Goal: Transaction & Acquisition: Purchase product/service

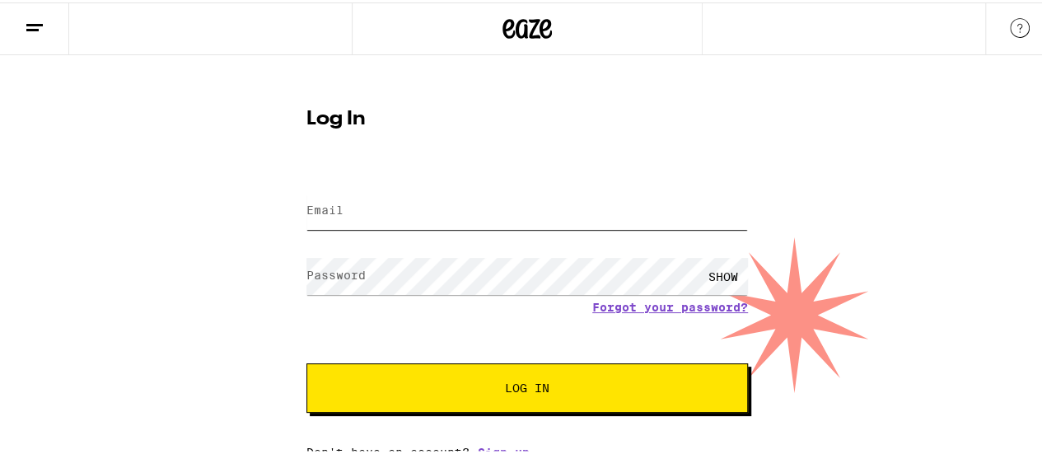
drag, startPoint x: 0, startPoint y: 0, endPoint x: 491, endPoint y: 218, distance: 537.2
click at [491, 218] on input "Email" at bounding box center [526, 208] width 441 height 37
type input "[EMAIL_ADDRESS][DOMAIN_NAME]"
click at [306, 361] on button "Log In" at bounding box center [526, 385] width 441 height 49
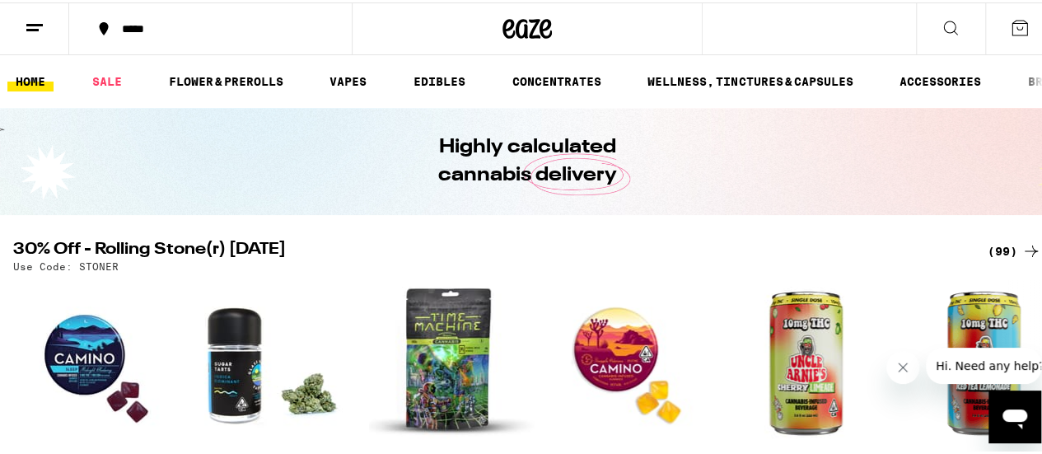
click at [33, 22] on line at bounding box center [34, 22] width 16 height 0
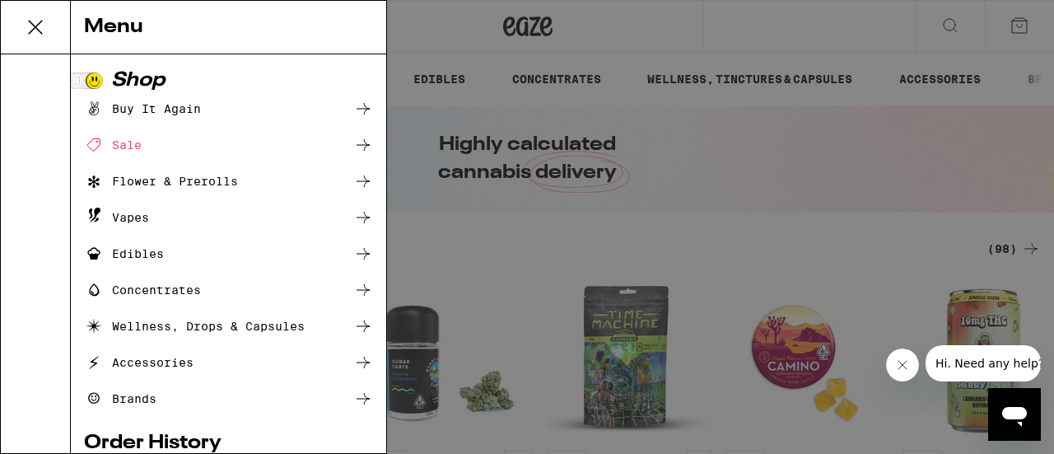
click at [353, 106] on icon at bounding box center [363, 109] width 20 height 20
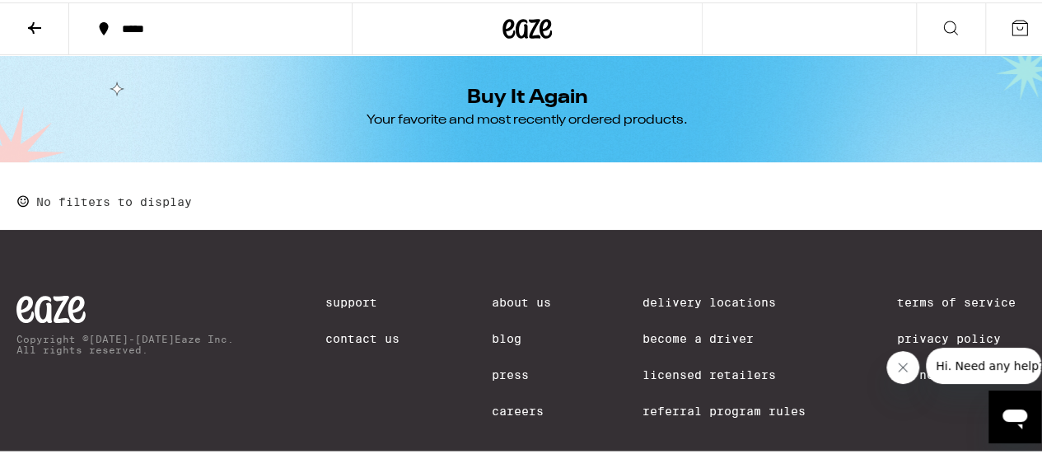
click at [40, 21] on icon at bounding box center [35, 26] width 20 height 20
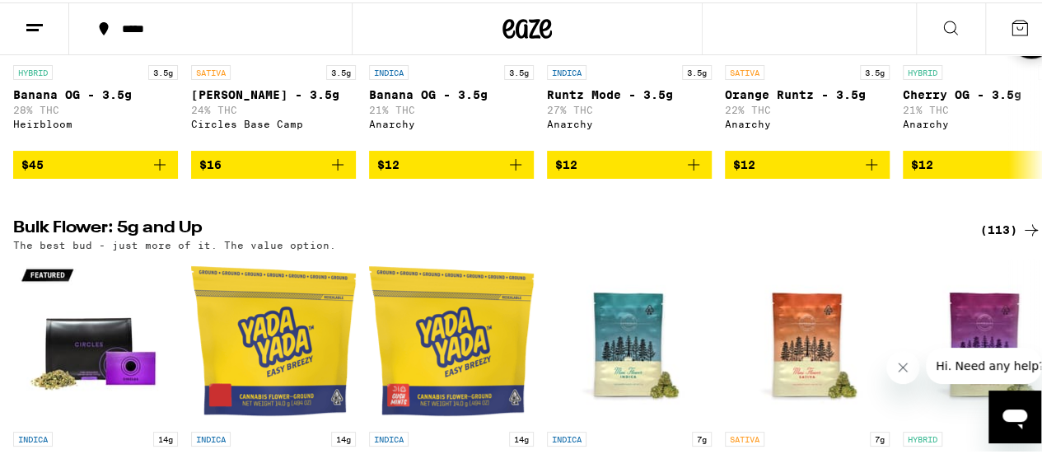
scroll to position [1153, 0]
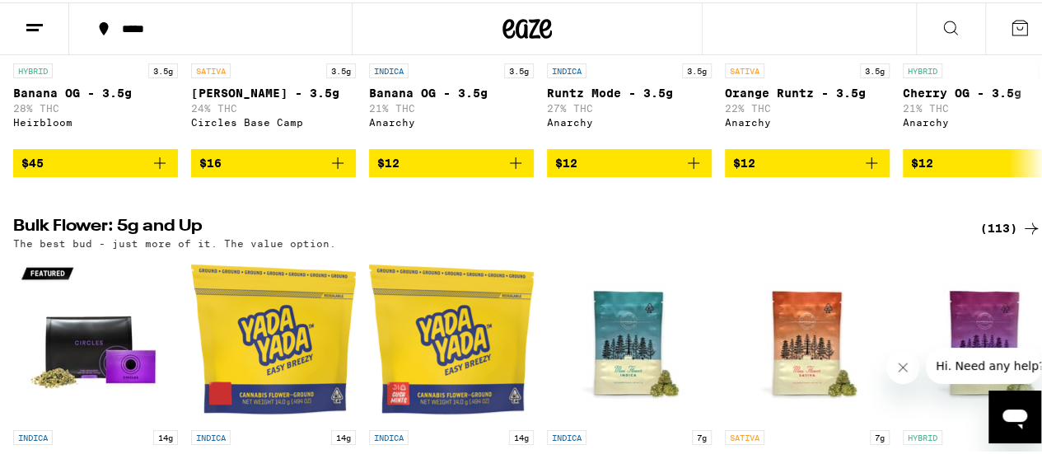
click at [998, 236] on div "(113)" at bounding box center [1010, 226] width 61 height 20
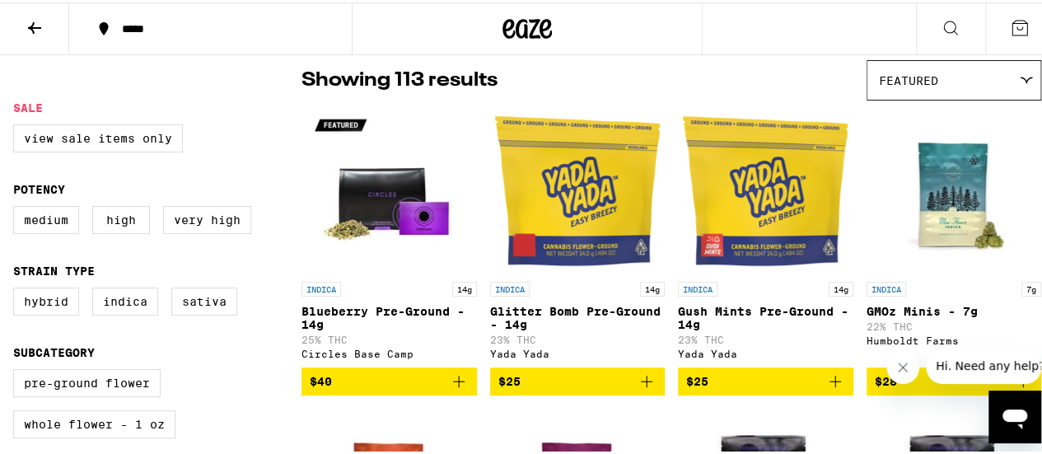
scroll to position [82, 0]
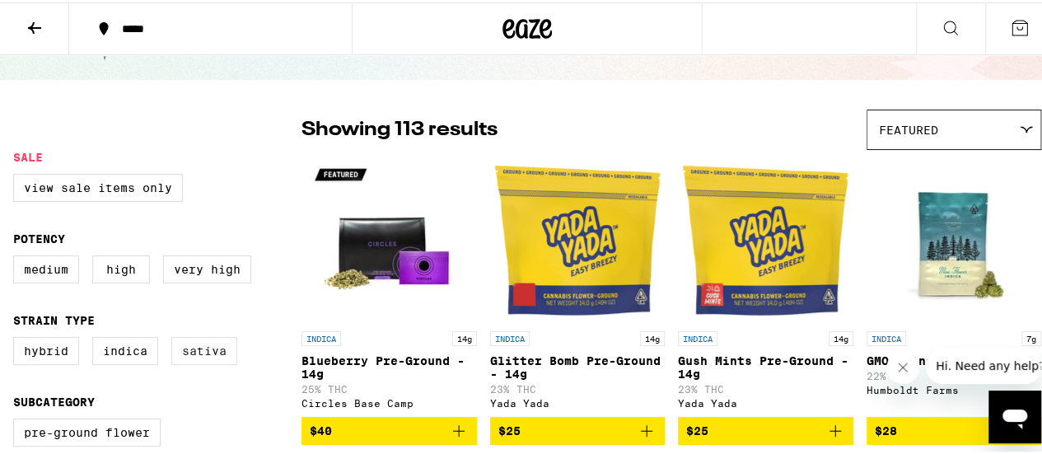
click at [195, 360] on label "Sativa" at bounding box center [204, 348] width 66 height 28
click at [17, 338] on input "Sativa" at bounding box center [16, 337] width 1 height 1
checkbox input "true"
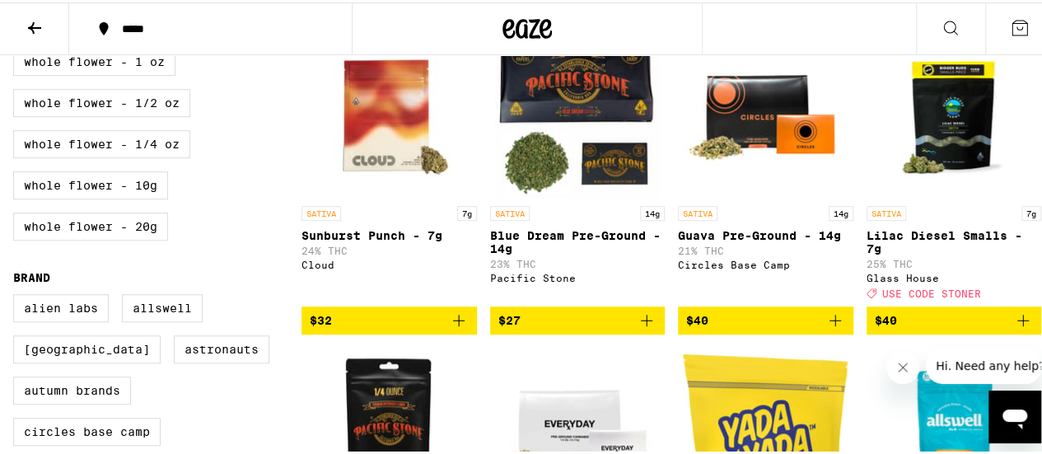
scroll to position [576, 0]
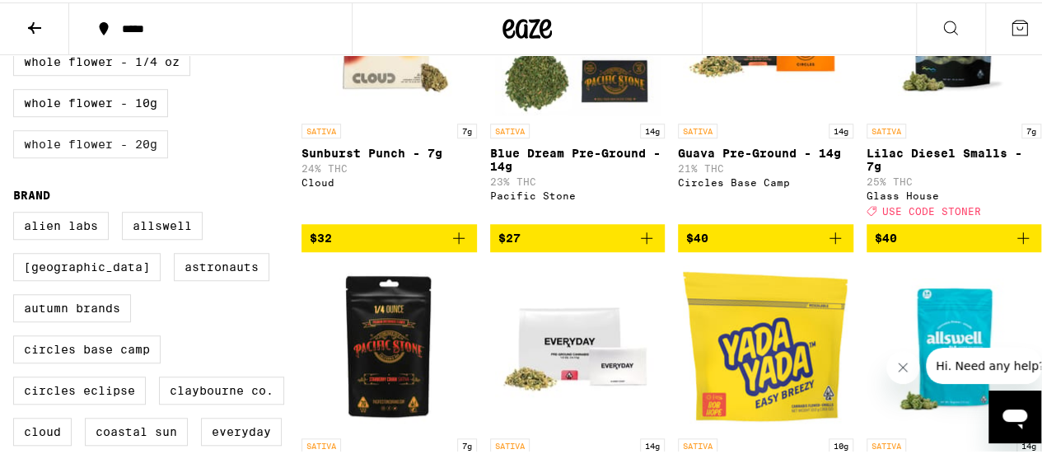
click at [158, 156] on label "Whole Flower - 20g" at bounding box center [90, 142] width 155 height 28
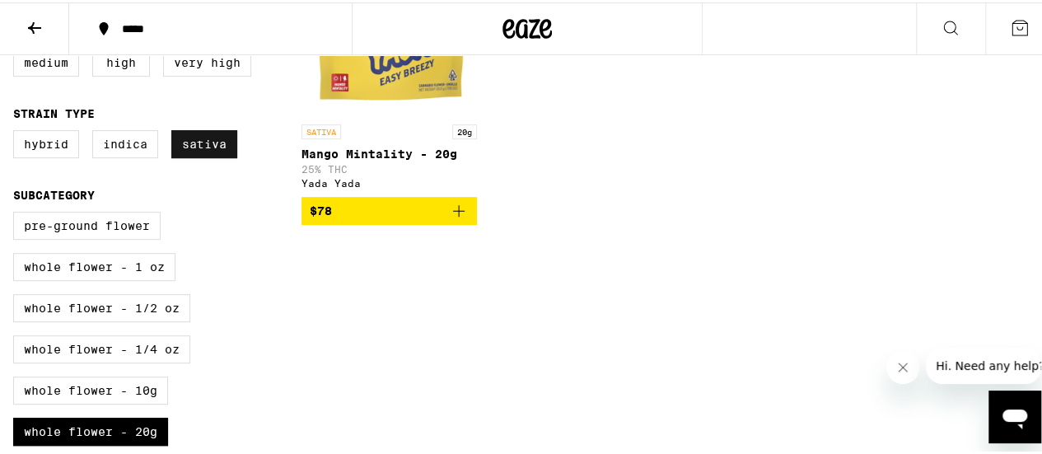
scroll to position [370, 0]
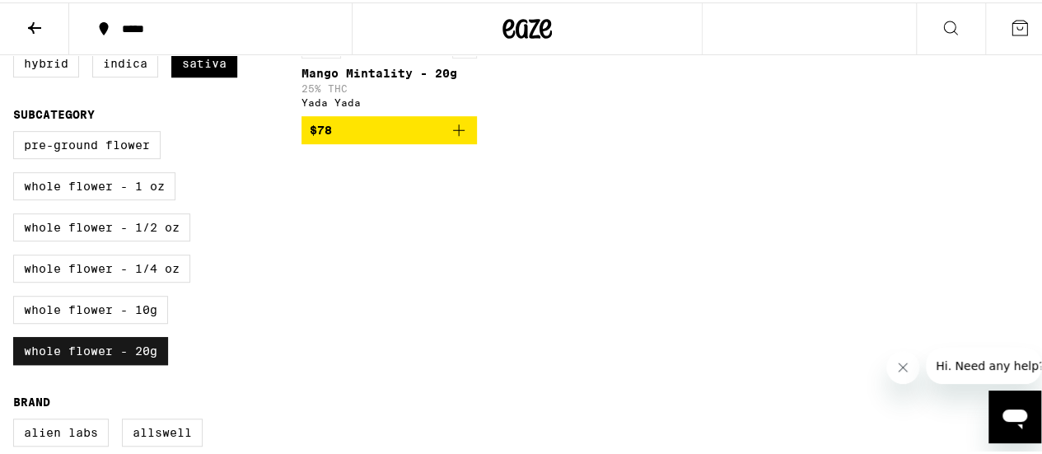
click at [147, 362] on label "Whole Flower - 20g" at bounding box center [90, 348] width 155 height 28
click at [17, 132] on input "Whole Flower - 20g" at bounding box center [16, 131] width 1 height 1
checkbox input "false"
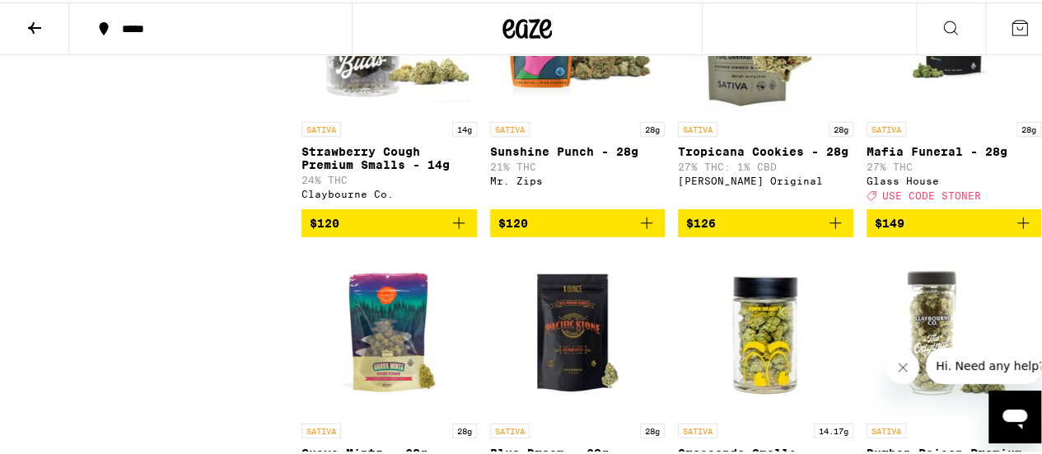
scroll to position [2429, 0]
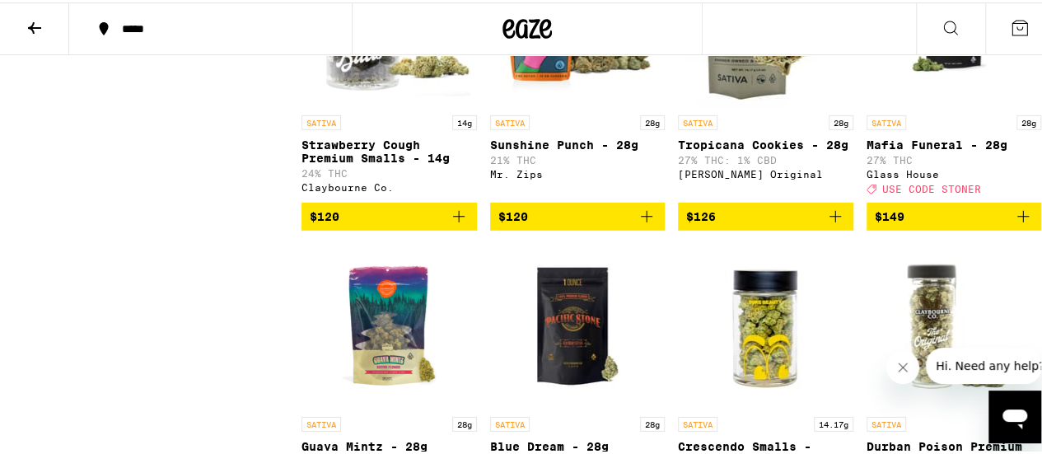
click at [1013, 224] on icon "Add to bag" at bounding box center [1023, 214] width 20 height 20
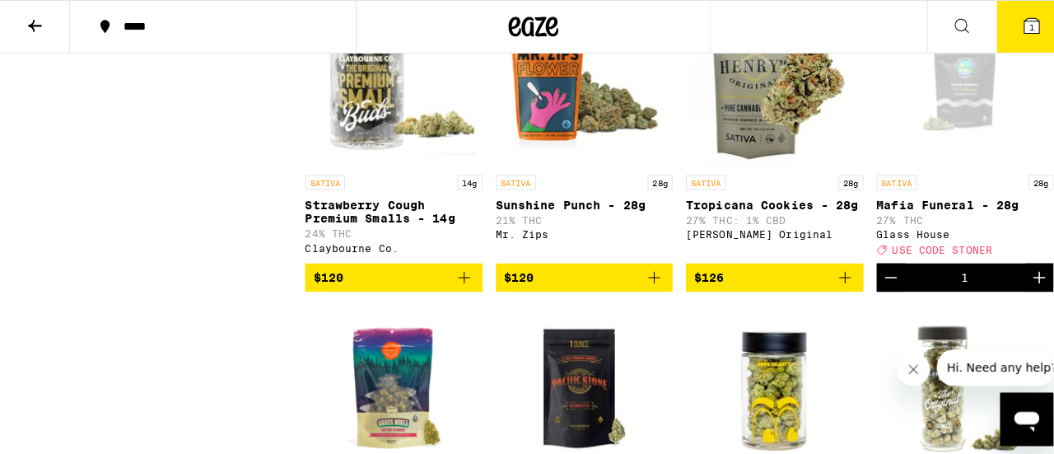
scroll to position [2346, 0]
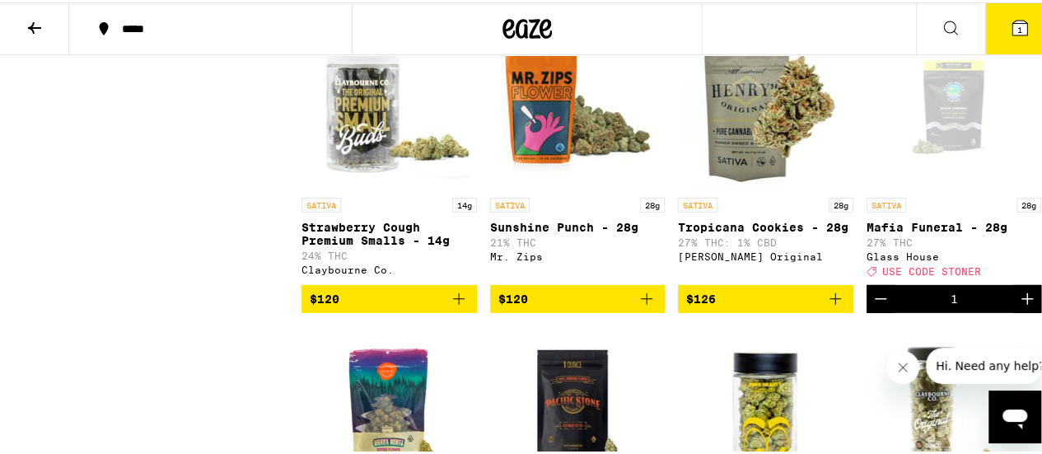
click at [1015, 17] on icon at bounding box center [1020, 26] width 20 height 20
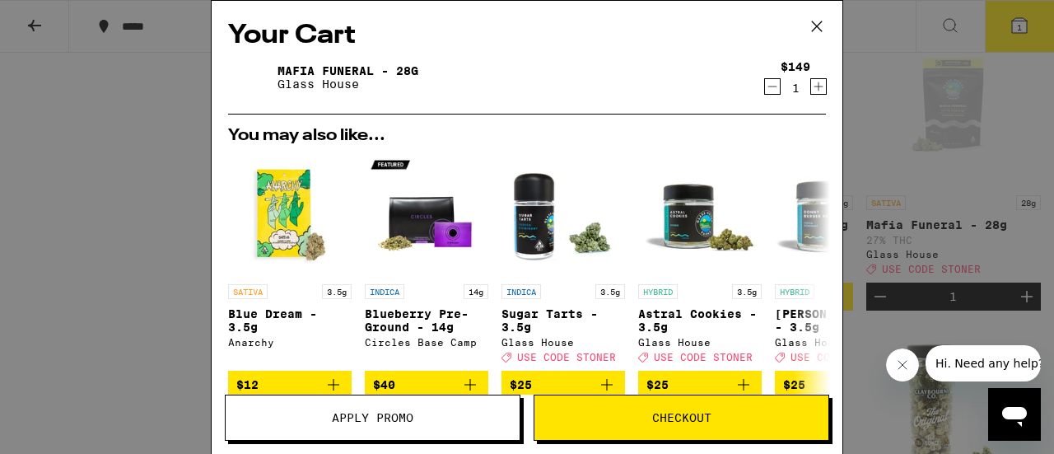
click at [819, 25] on icon at bounding box center [817, 26] width 10 height 10
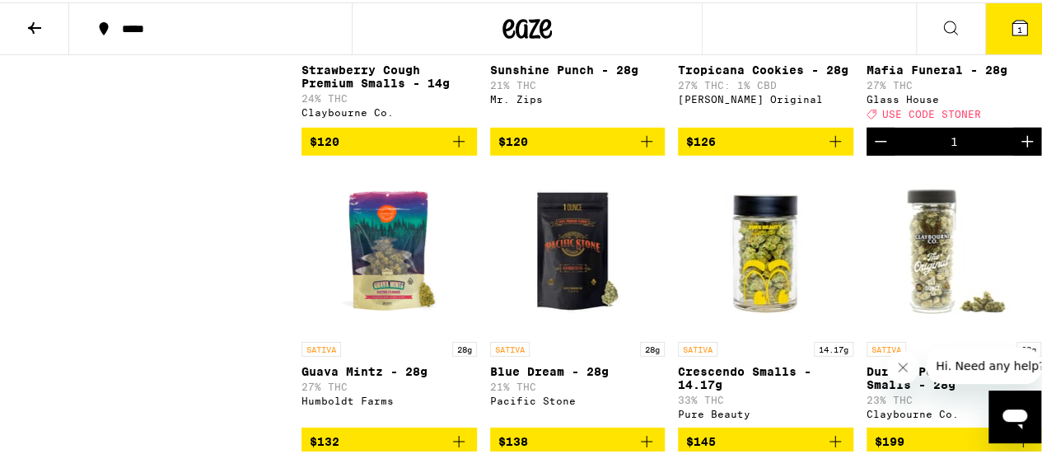
scroll to position [2511, 0]
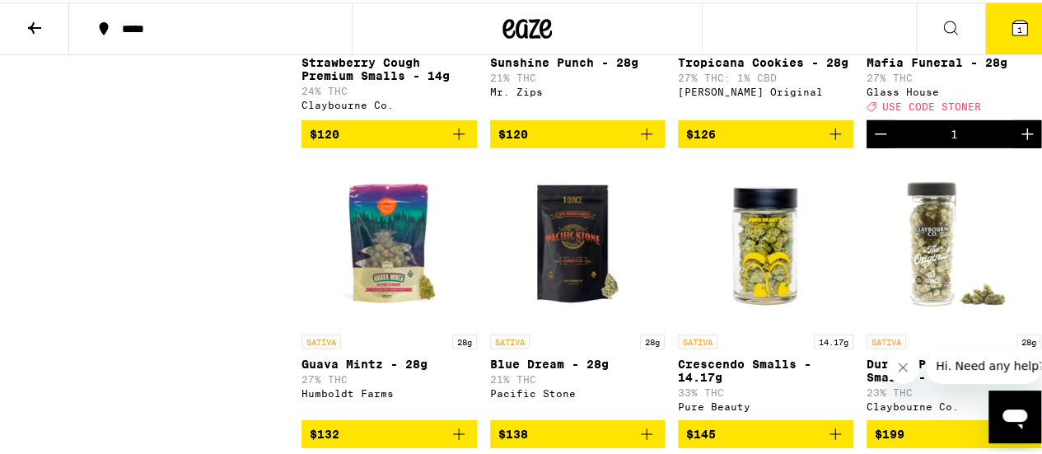
click at [871, 142] on icon "Decrement" at bounding box center [881, 132] width 20 height 20
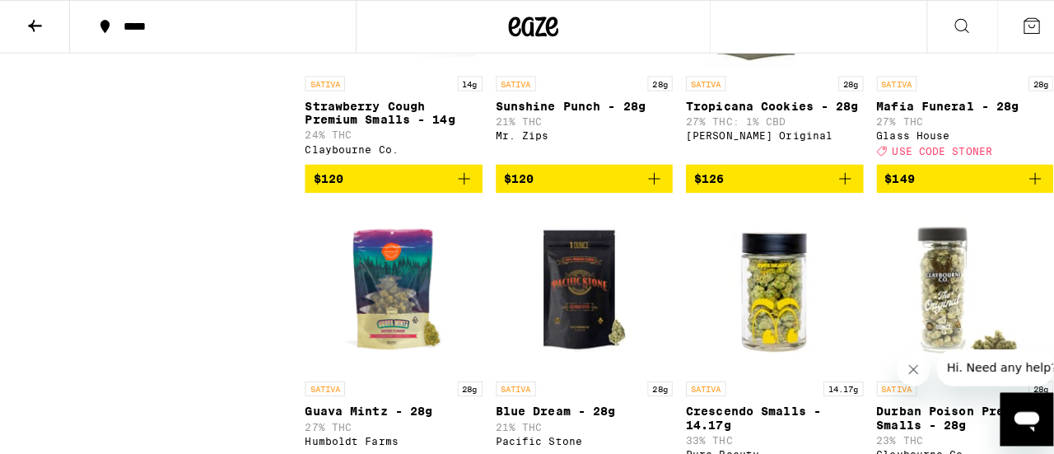
scroll to position [2429, 0]
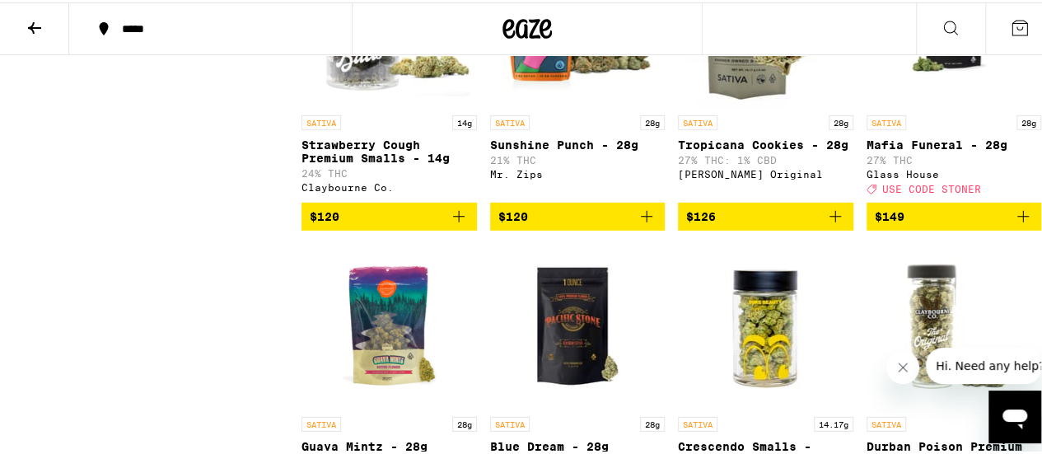
click at [759, 224] on span "$126" at bounding box center [765, 214] width 159 height 20
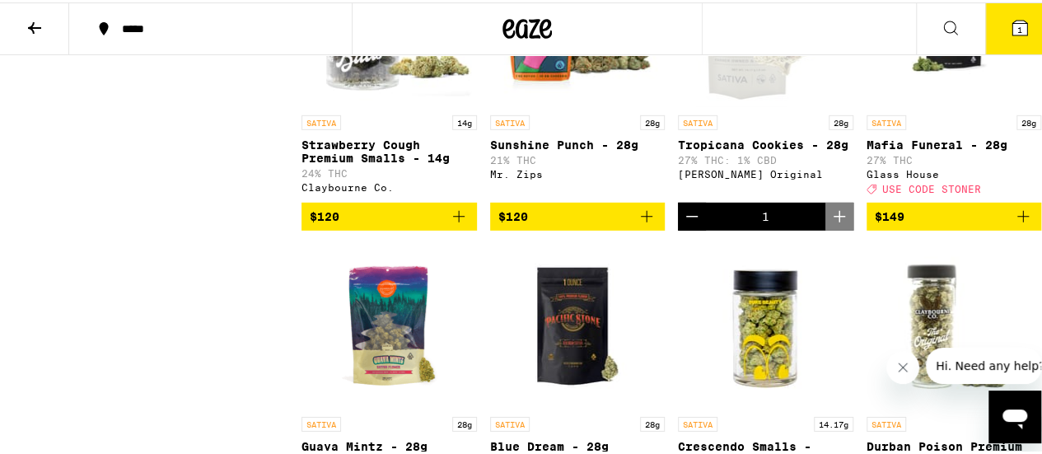
click at [1013, 23] on icon at bounding box center [1019, 25] width 15 height 15
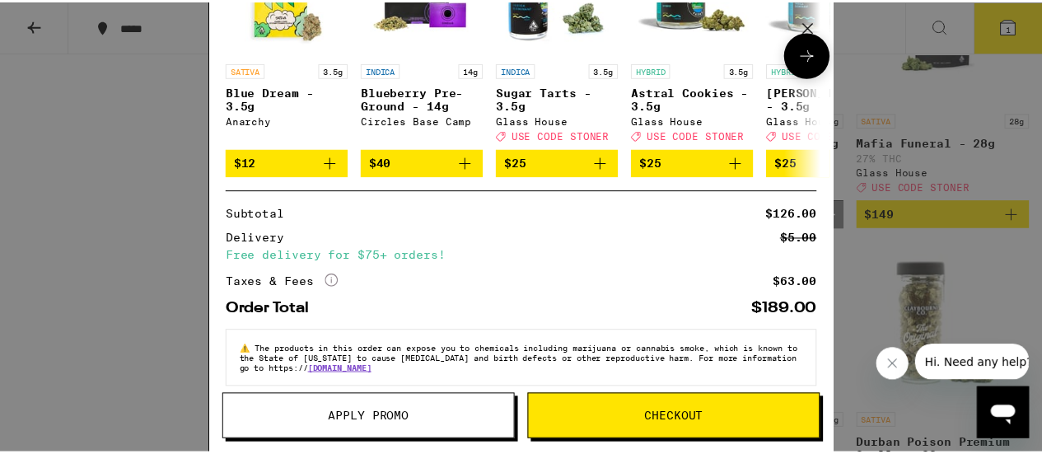
scroll to position [247, 0]
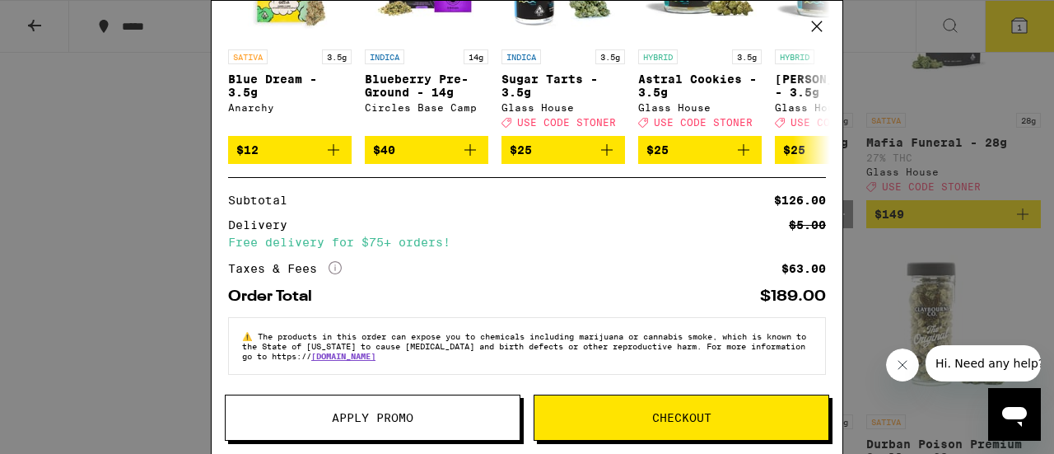
click at [819, 26] on icon at bounding box center [817, 26] width 25 height 25
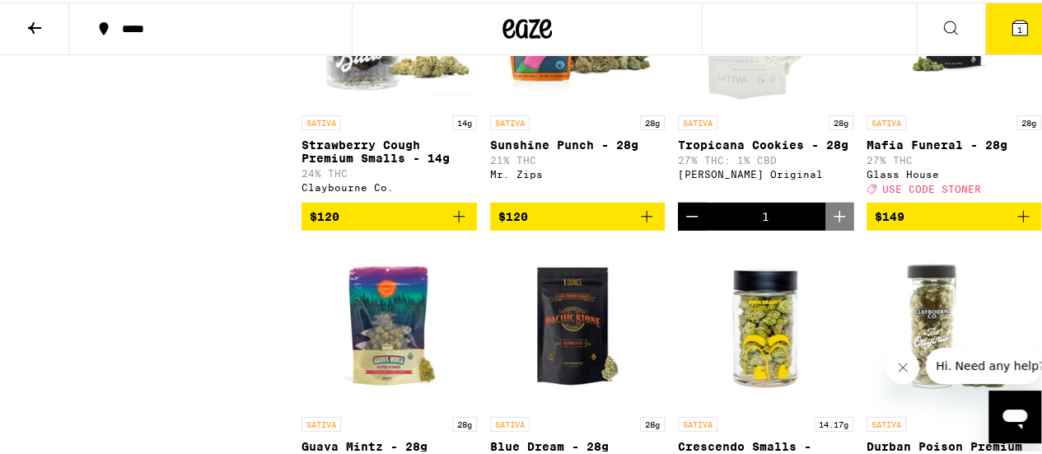
click at [682, 224] on icon "Decrement" at bounding box center [692, 214] width 20 height 20
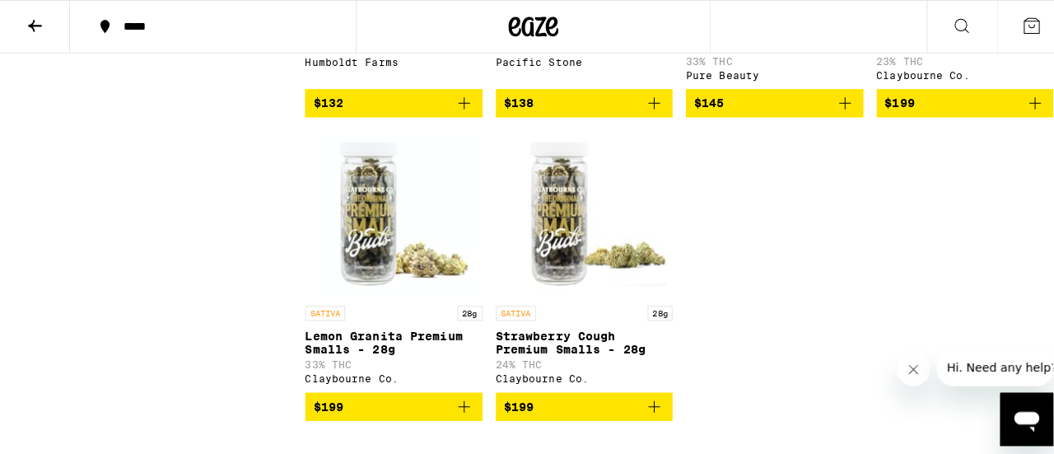
scroll to position [2923, 0]
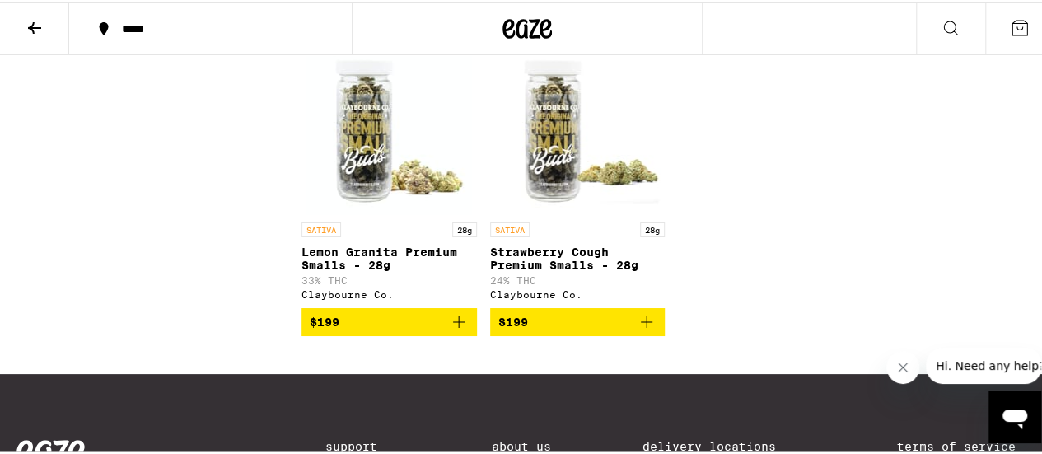
click at [553, 212] on img "Open page for Strawberry Cough Premium Smalls - 28g from Claybourne Co." at bounding box center [577, 129] width 165 height 165
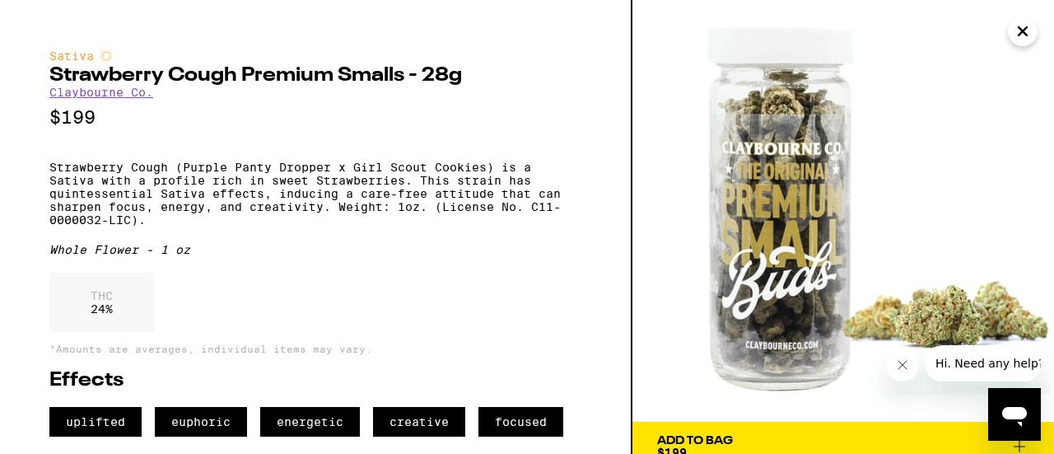
click at [1021, 30] on icon "Close" at bounding box center [1023, 31] width 8 height 8
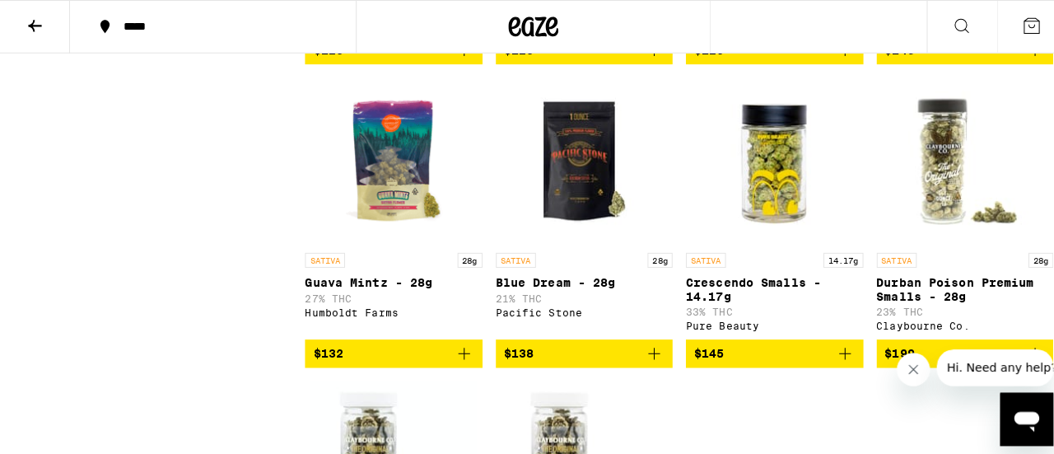
scroll to position [2676, 0]
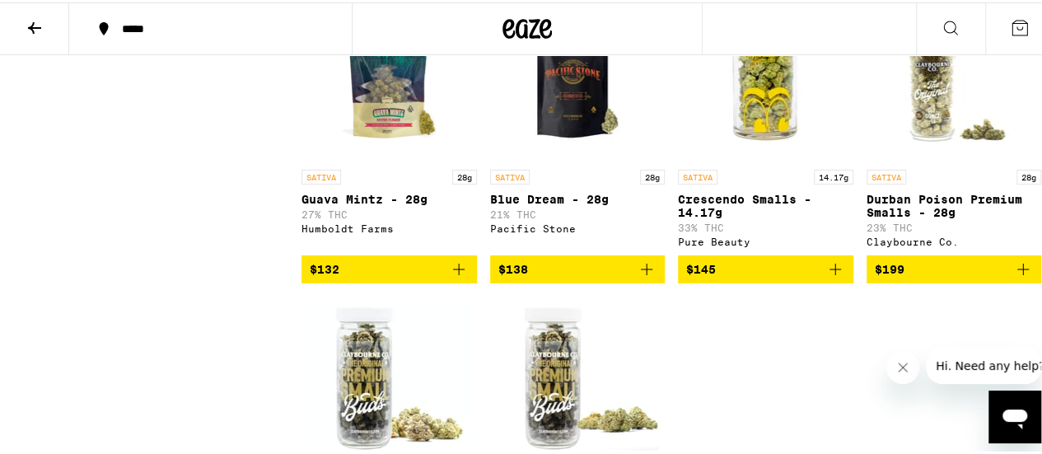
click at [770, 159] on img "Open page for Crescendo Smalls - 14.17g from Pure Beauty" at bounding box center [765, 76] width 165 height 165
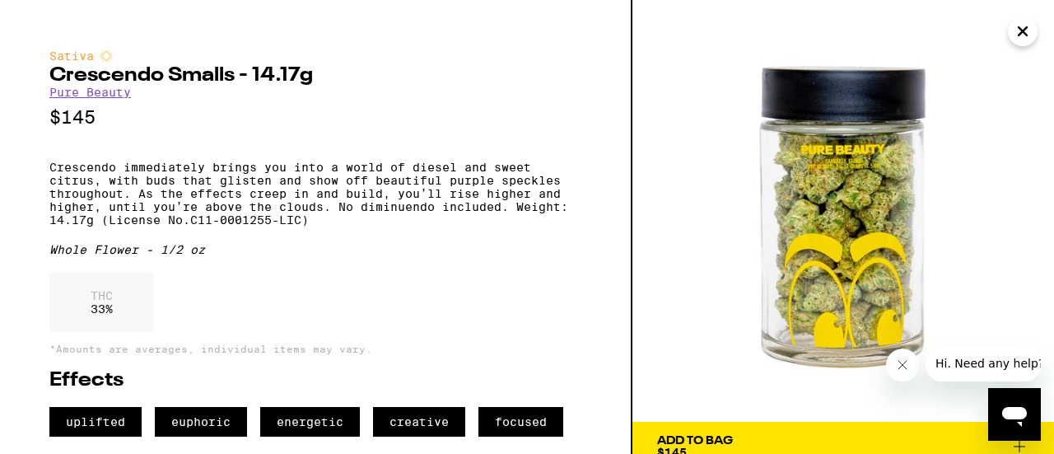
click at [1021, 29] on icon "Close" at bounding box center [1023, 31] width 8 height 8
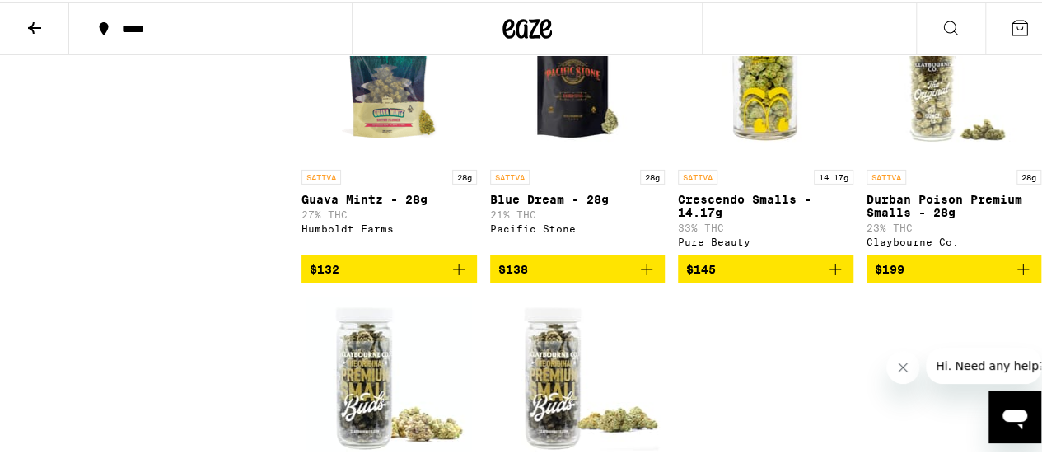
click at [827, 277] on icon "Add to bag" at bounding box center [835, 267] width 20 height 20
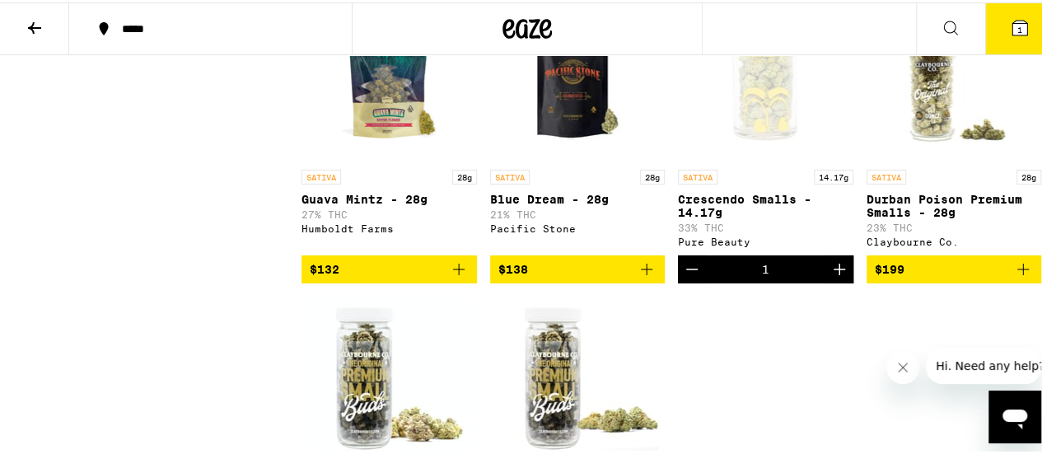
click at [1012, 18] on icon at bounding box center [1019, 25] width 15 height 15
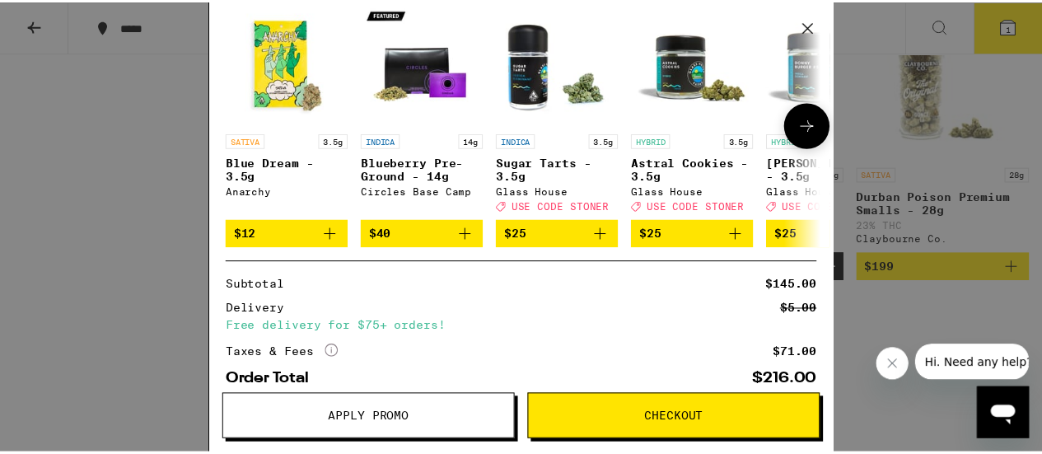
scroll to position [165, 0]
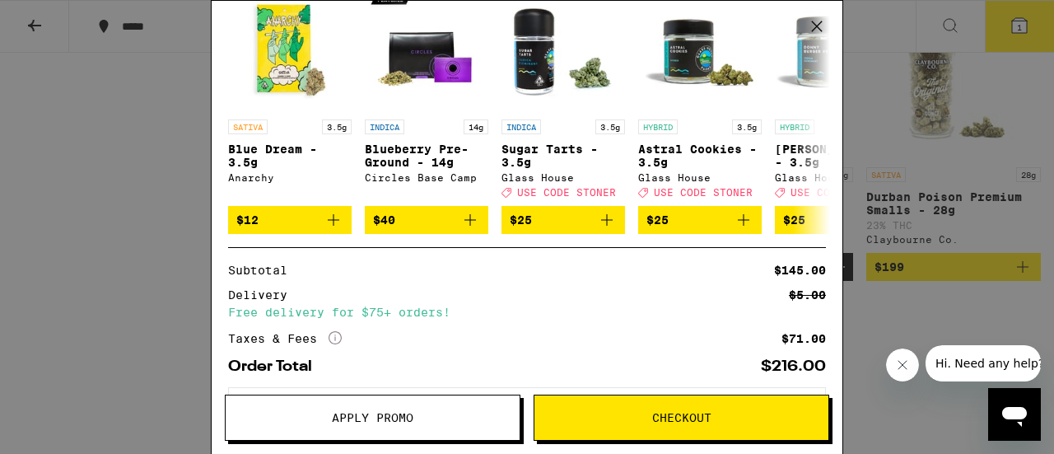
click at [816, 26] on icon at bounding box center [817, 26] width 10 height 10
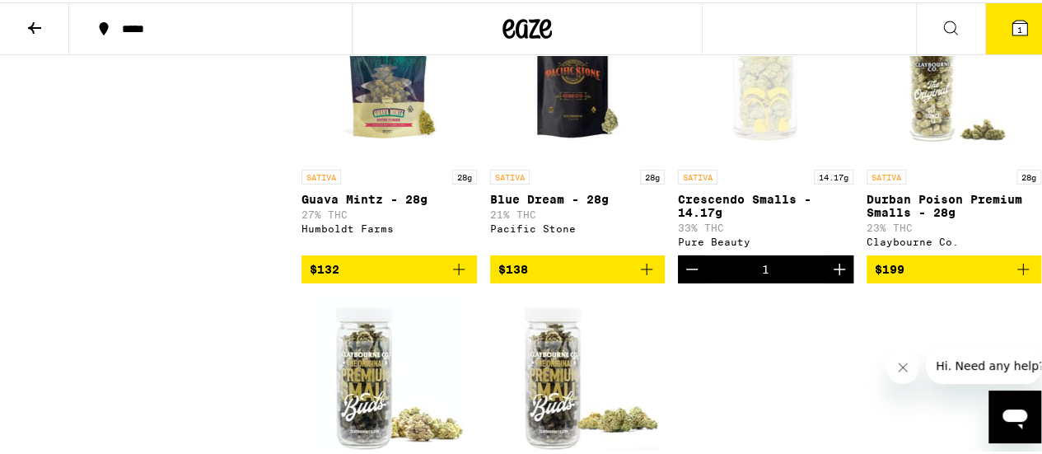
click at [688, 277] on icon "Decrement" at bounding box center [692, 267] width 20 height 20
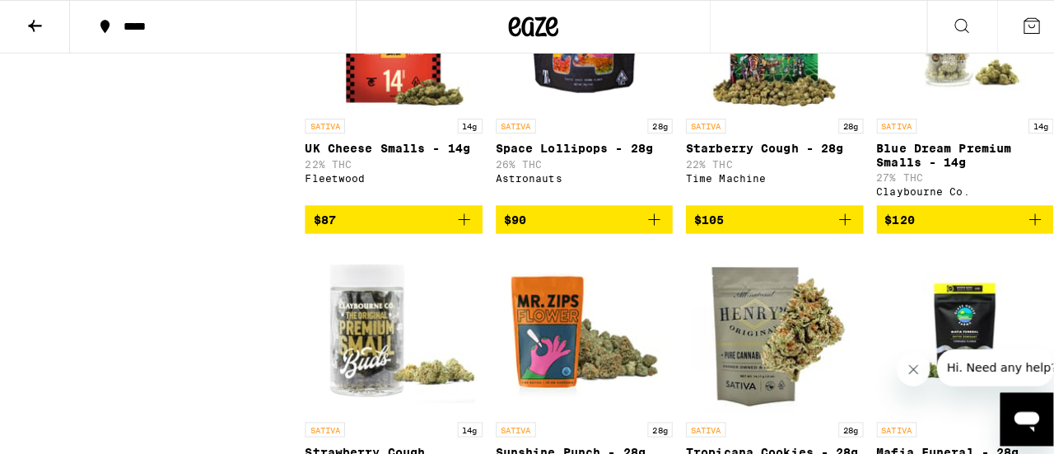
scroll to position [2099, 0]
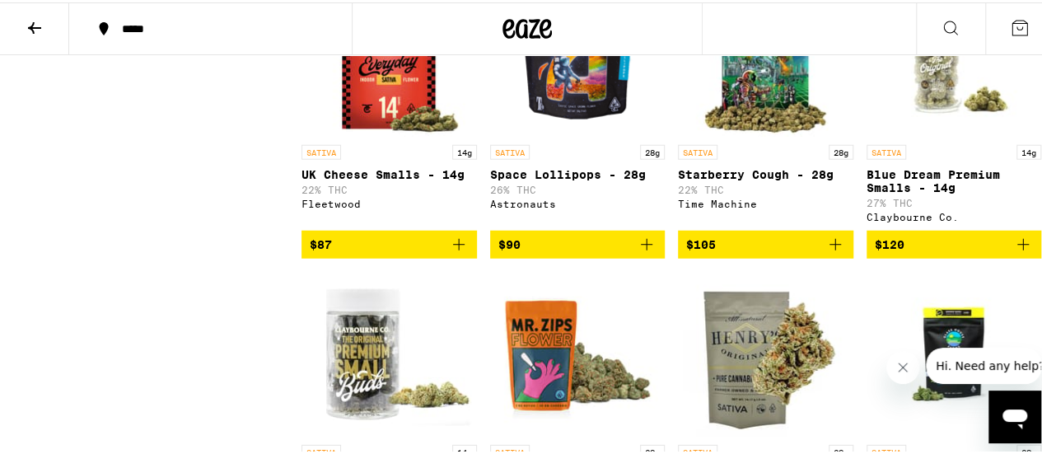
click at [936, 127] on img "Open page for Blue Dream Premium Smalls - 14g from Claybourne Co." at bounding box center [953, 52] width 165 height 165
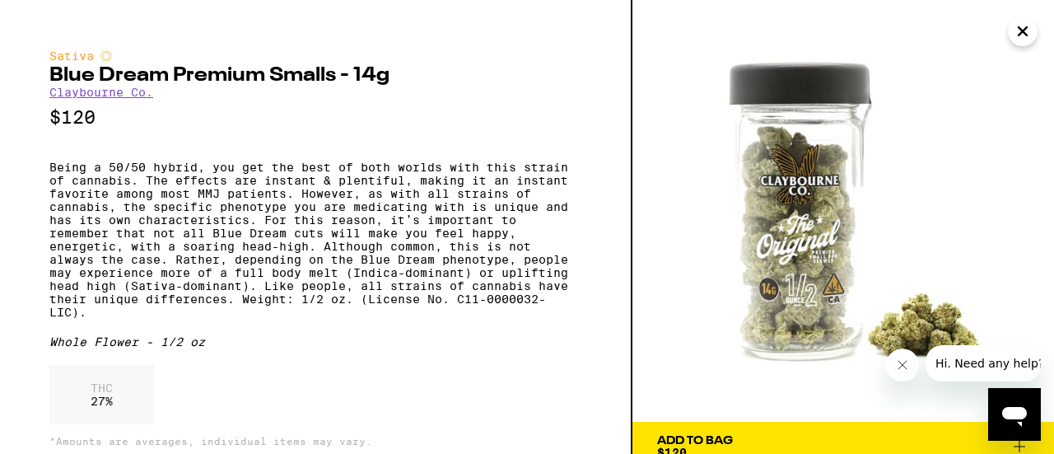
click at [1026, 35] on icon "Close" at bounding box center [1023, 31] width 8 height 8
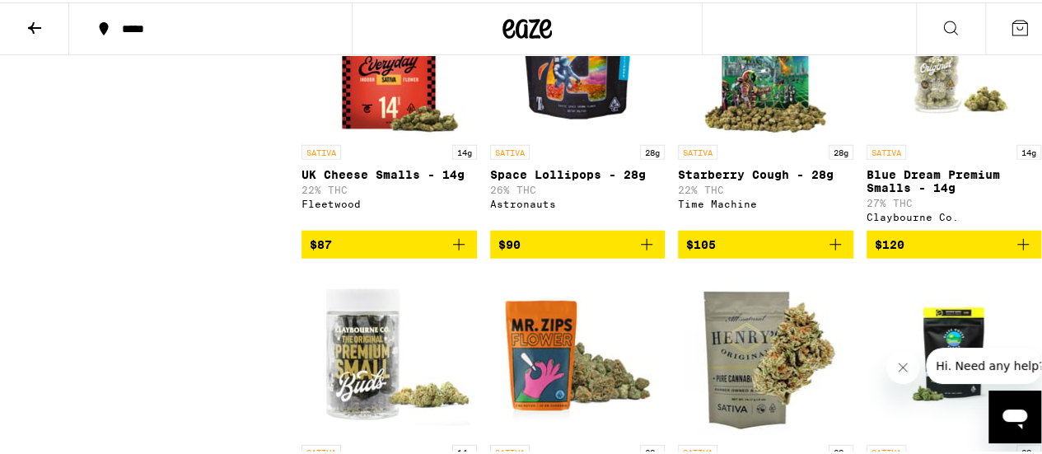
click at [1015, 252] on icon "Add to bag" at bounding box center [1023, 242] width 20 height 20
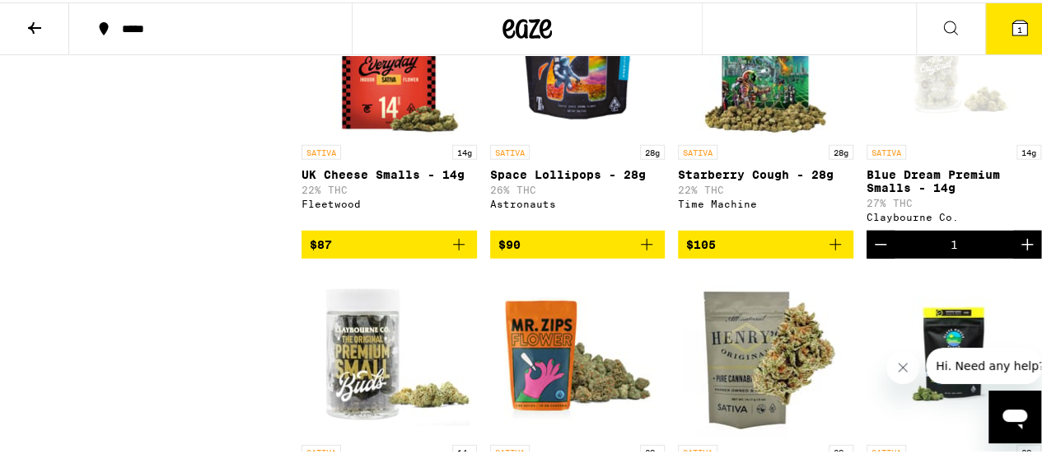
click at [1017, 26] on span "1" at bounding box center [1019, 27] width 5 height 10
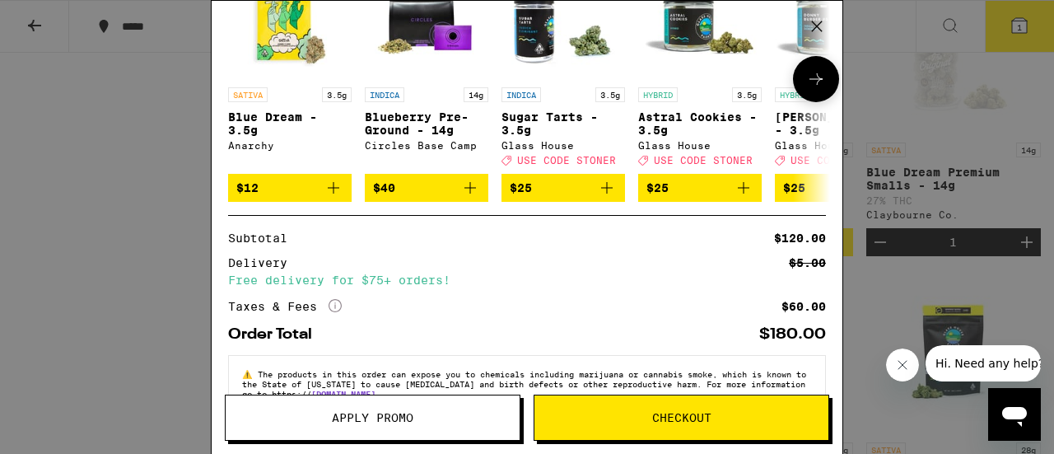
scroll to position [247, 0]
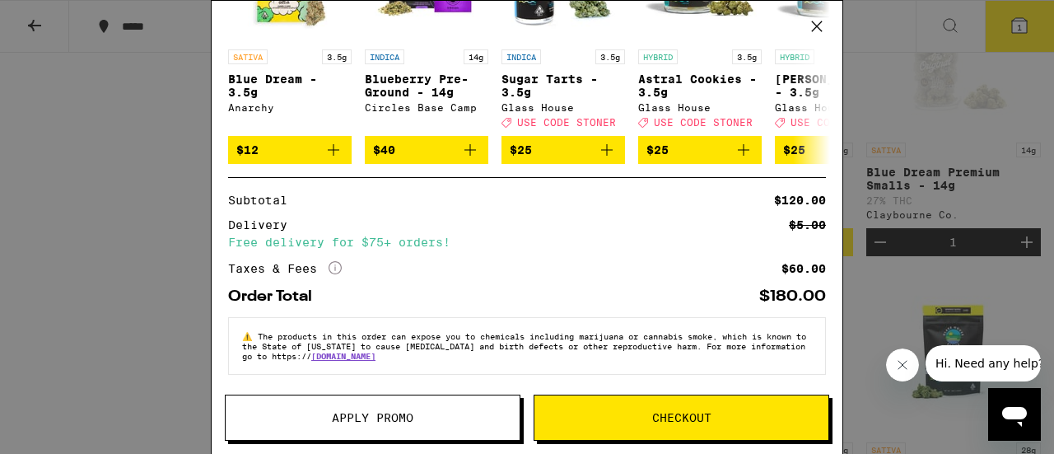
click at [711, 419] on span "Checkout" at bounding box center [681, 418] width 59 height 12
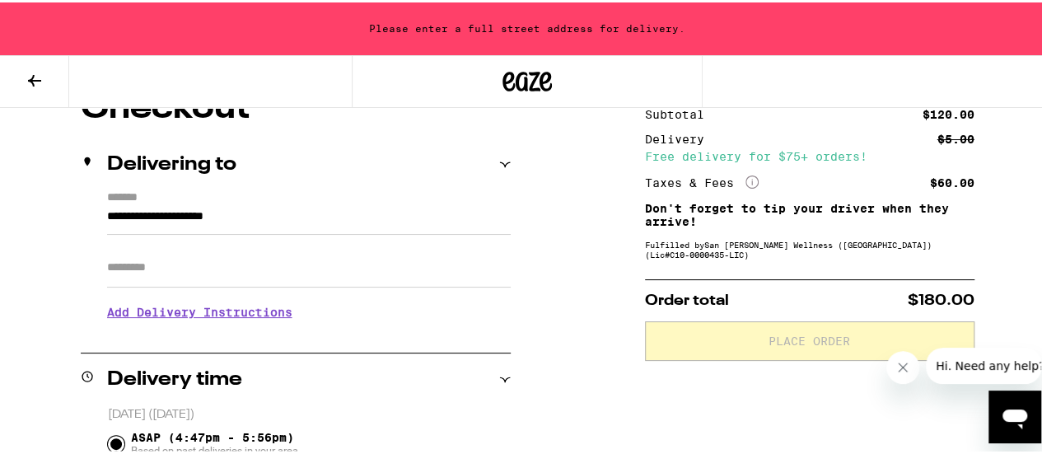
scroll to position [165, 0]
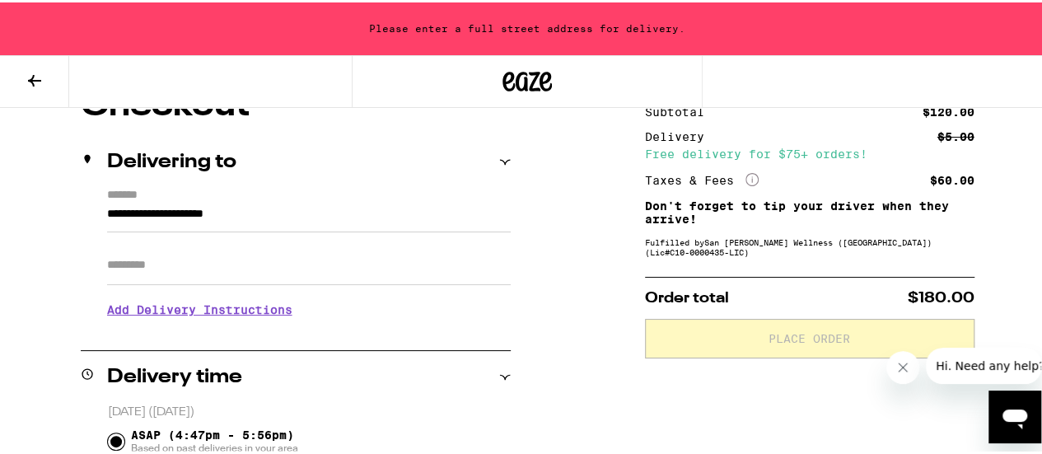
click at [464, 216] on input "**********" at bounding box center [309, 216] width 404 height 28
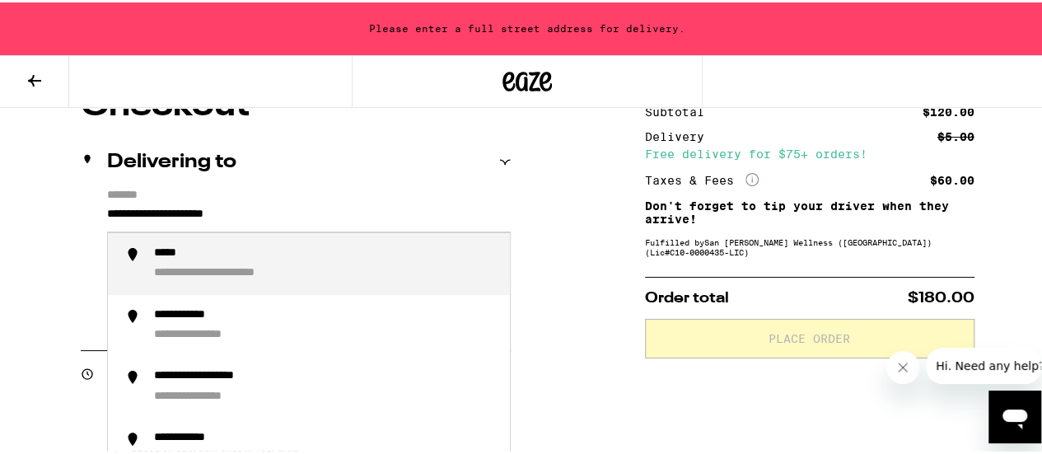
click at [326, 213] on input "**********" at bounding box center [309, 216] width 404 height 28
click at [325, 213] on input "**********" at bounding box center [309, 216] width 404 height 28
click at [265, 256] on div "**********" at bounding box center [213, 252] width 119 height 16
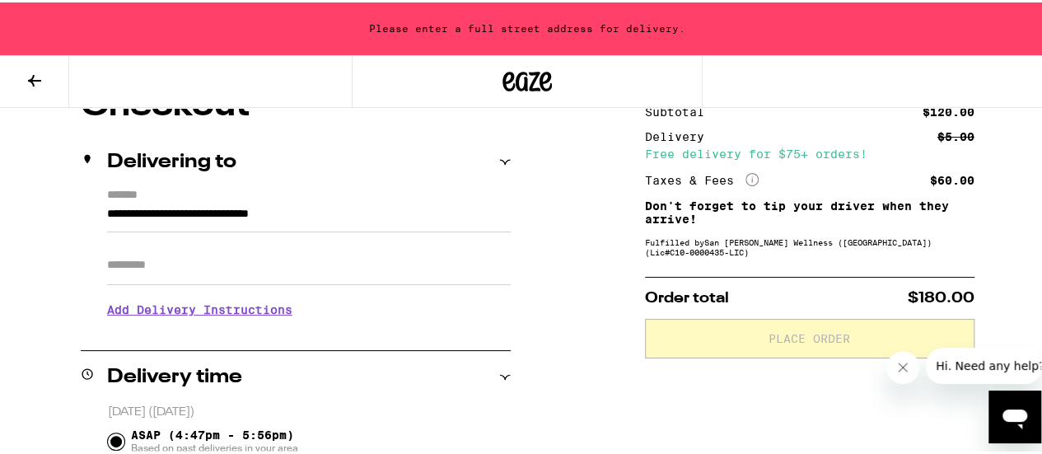
scroll to position [112, 0]
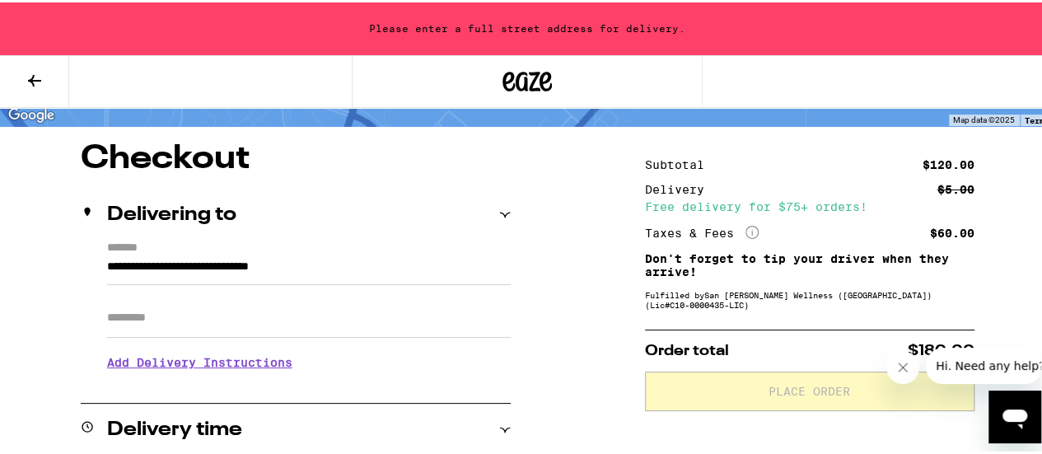
type input "**********"
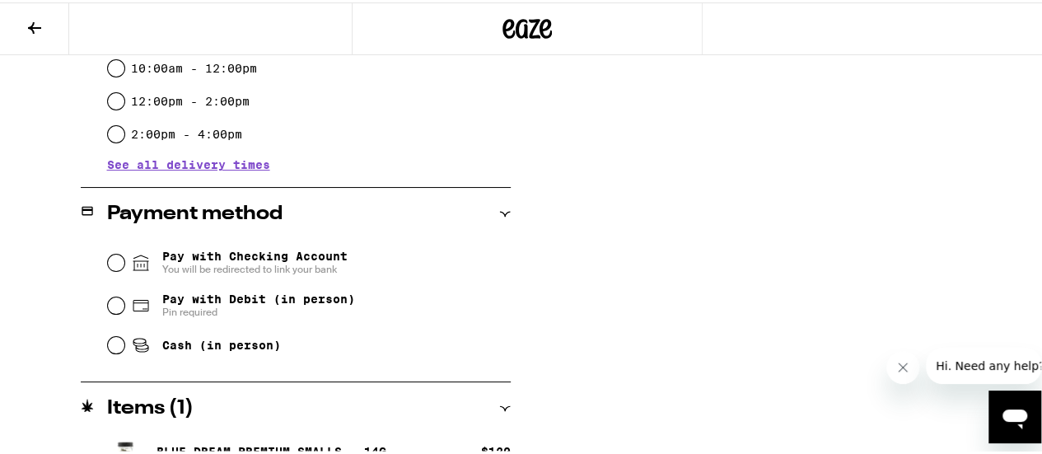
scroll to position [606, 0]
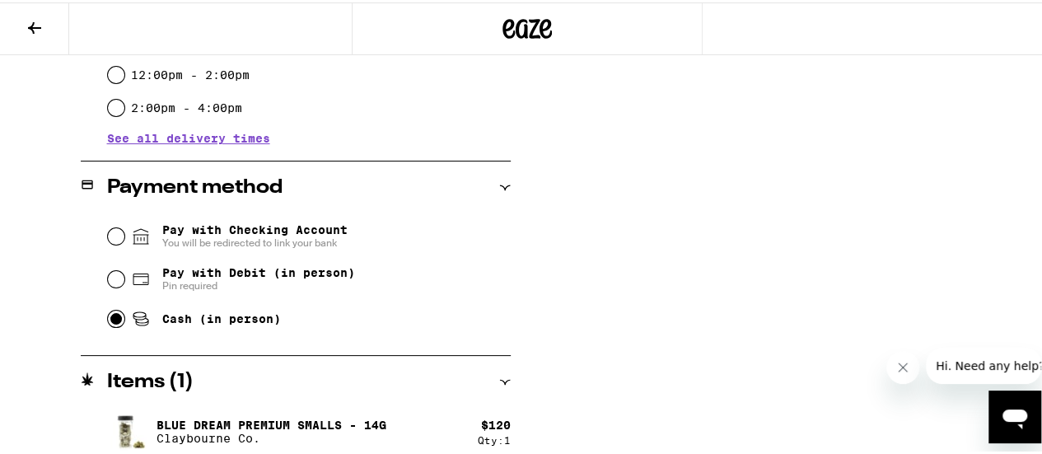
click at [114, 322] on input "Cash (in person)" at bounding box center [116, 316] width 16 height 16
radio input "true"
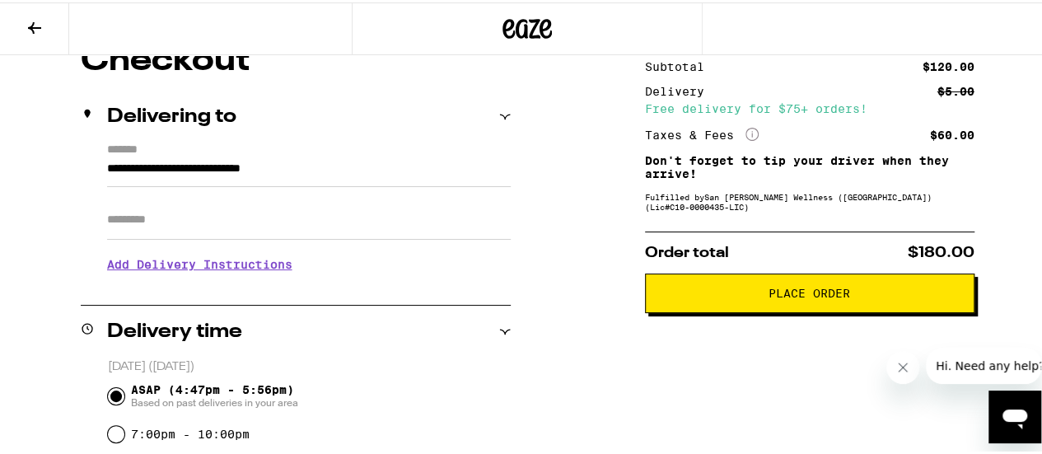
scroll to position [123, 0]
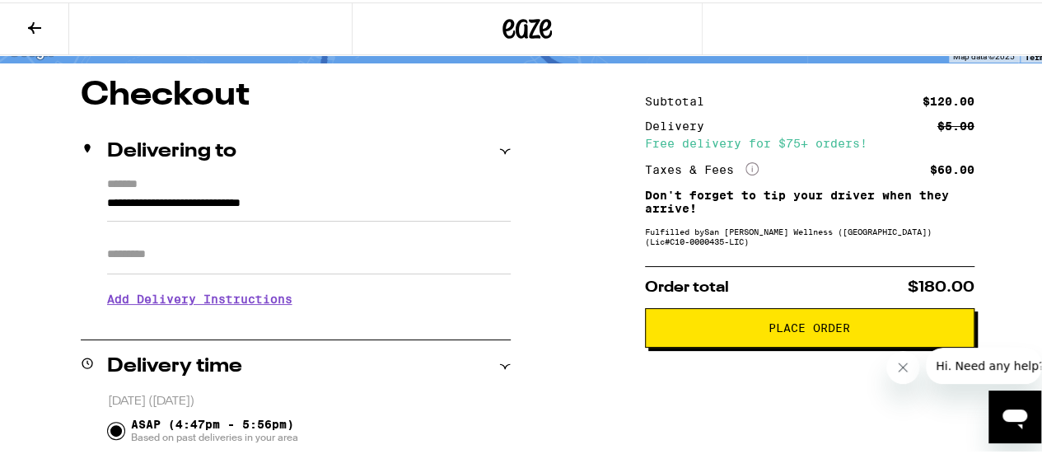
click at [747, 329] on span "Place Order" at bounding box center [809, 326] width 301 height 12
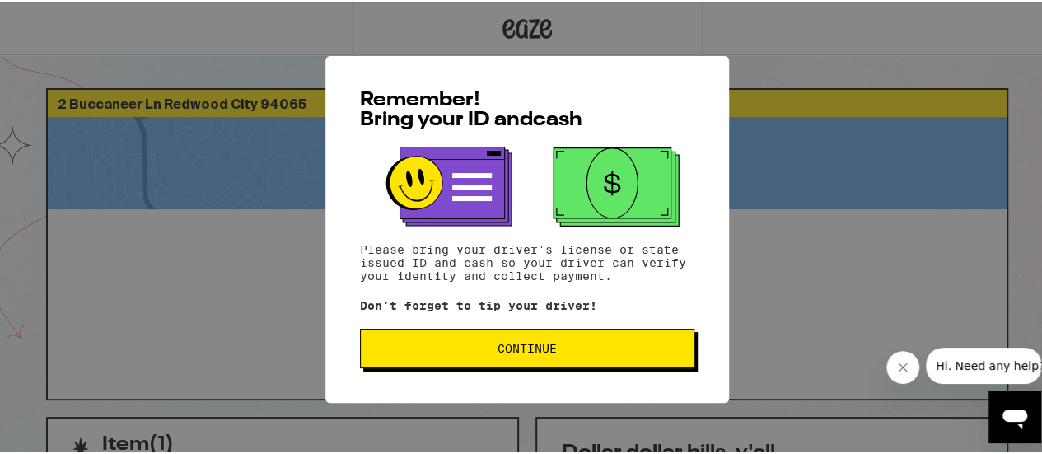
click at [596, 348] on span "Continue" at bounding box center [527, 346] width 306 height 12
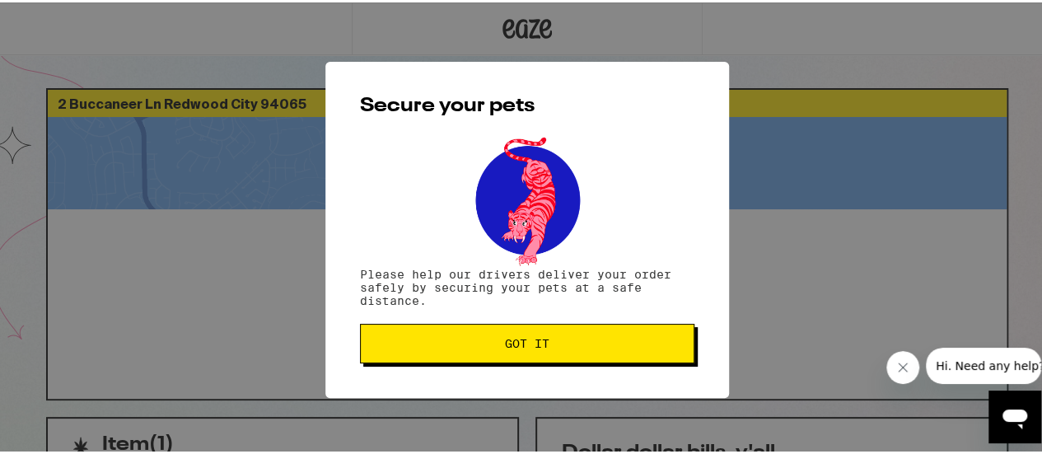
click at [596, 347] on span "Got it" at bounding box center [527, 341] width 306 height 12
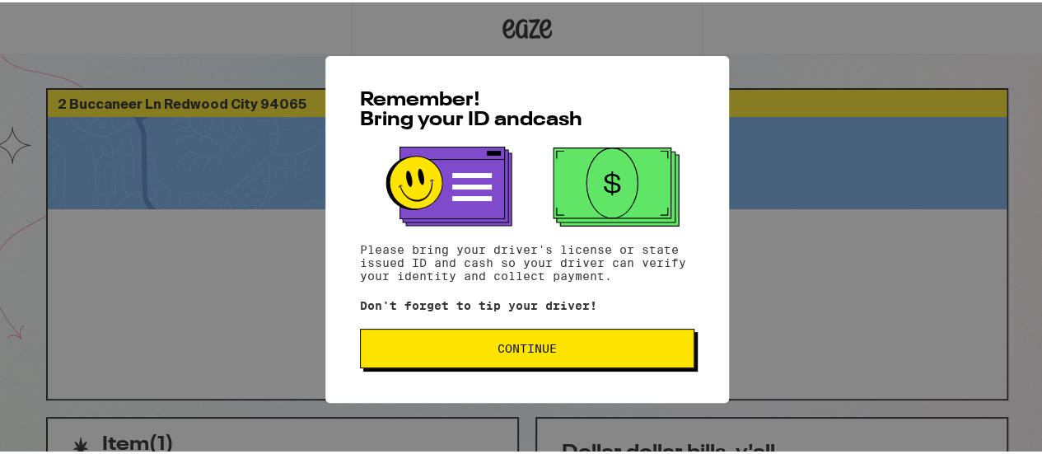
click at [456, 352] on span "Continue" at bounding box center [527, 346] width 306 height 12
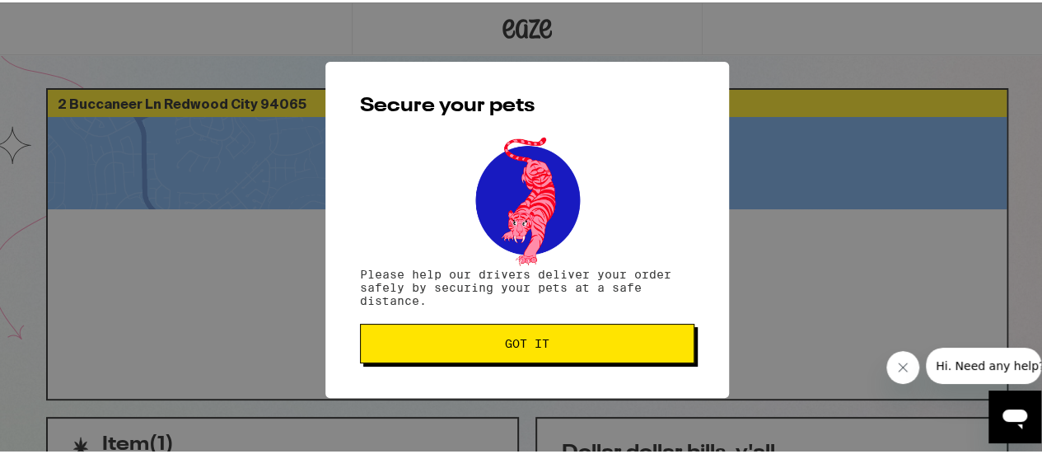
click at [456, 352] on button "Got it" at bounding box center [527, 341] width 334 height 40
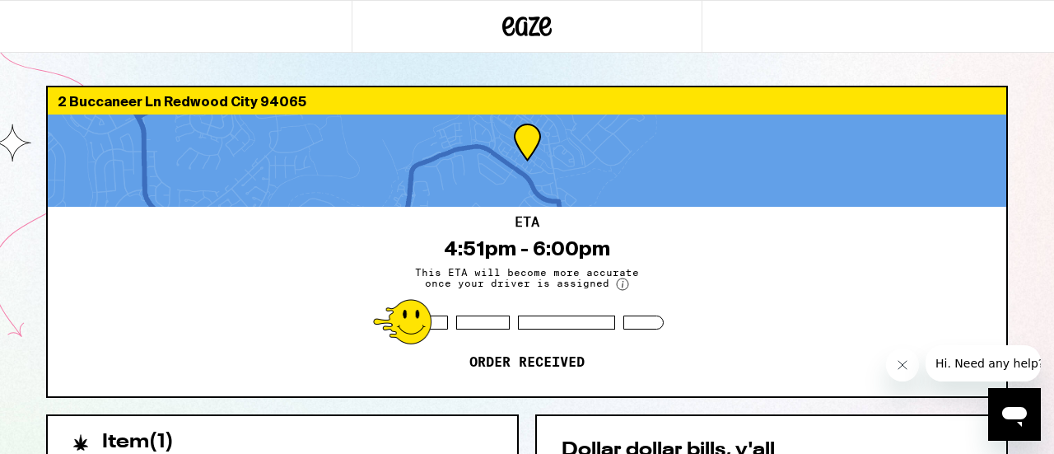
click at [1034, 79] on div "2 Buccaneer Ln Redwood City 94065 ETA 4:51pm - 6:00pm This ETA will become more…" at bounding box center [527, 449] width 1054 height 898
click at [10, 284] on div "2 Buccaneer Ln Redwood City 94065 ETA 4:51pm - 6:00pm This ETA will become more…" at bounding box center [527, 449] width 1054 height 898
click at [1034, 147] on div "2 Buccaneer Ln Redwood City 94065 ETA 4:51pm - 6:00pm This ETA will become more…" at bounding box center [527, 449] width 1054 height 898
click at [533, 25] on icon at bounding box center [528, 26] width 25 height 20
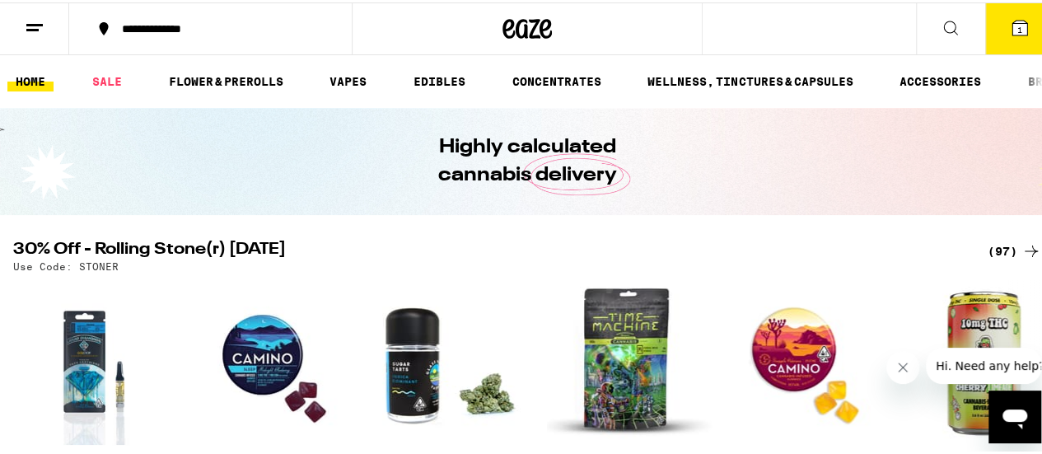
click at [43, 28] on icon at bounding box center [35, 26] width 20 height 20
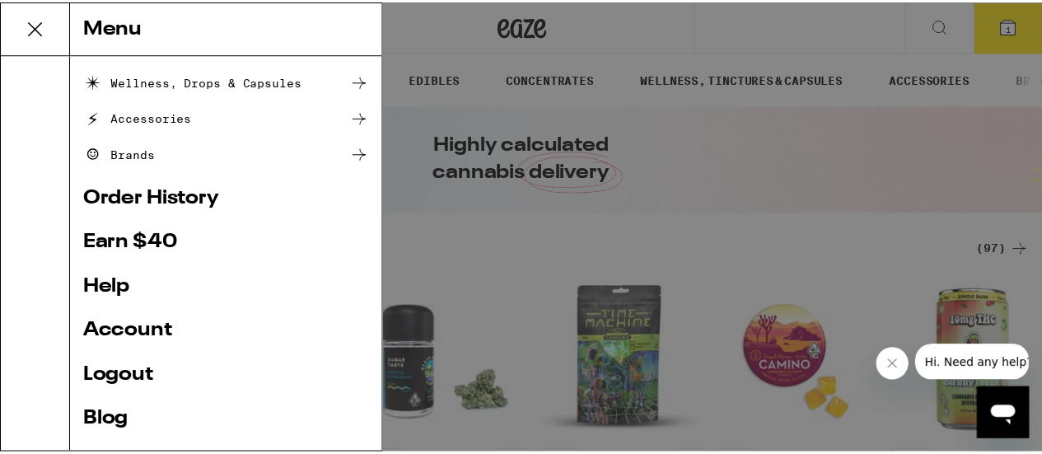
scroll to position [247, 0]
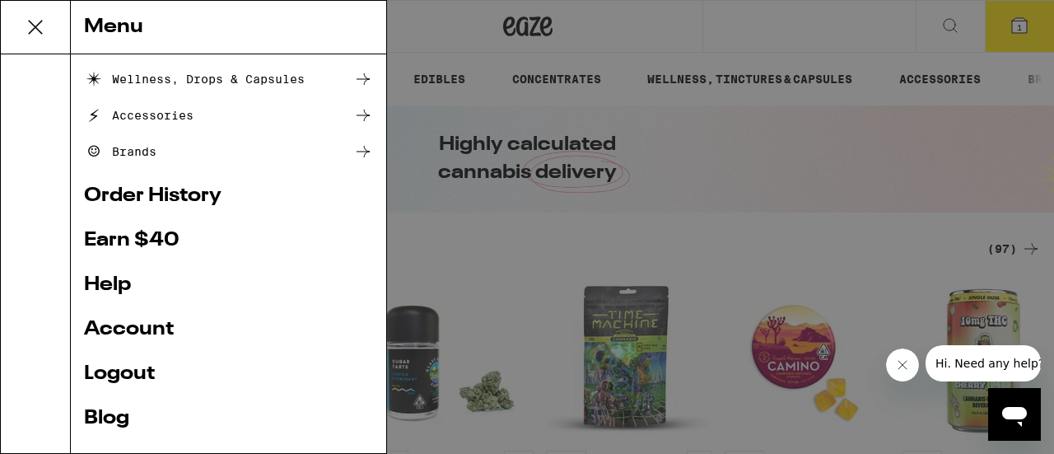
click at [161, 195] on link "Order History" at bounding box center [228, 196] width 289 height 20
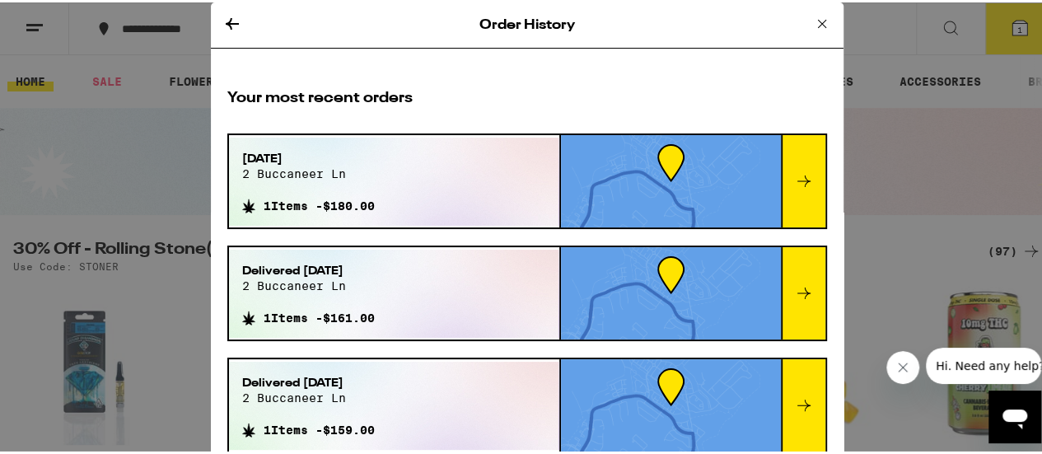
click at [794, 175] on icon at bounding box center [804, 179] width 20 height 20
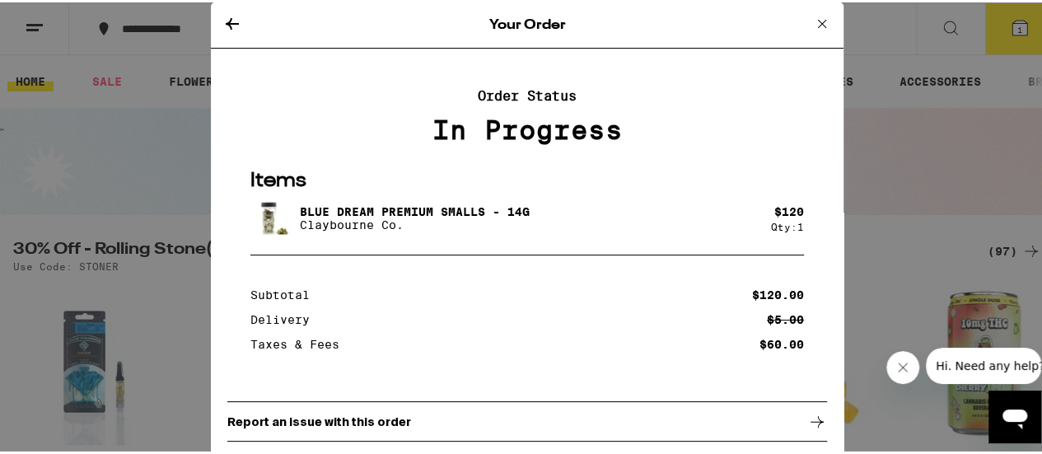
click at [812, 19] on icon at bounding box center [822, 22] width 20 height 20
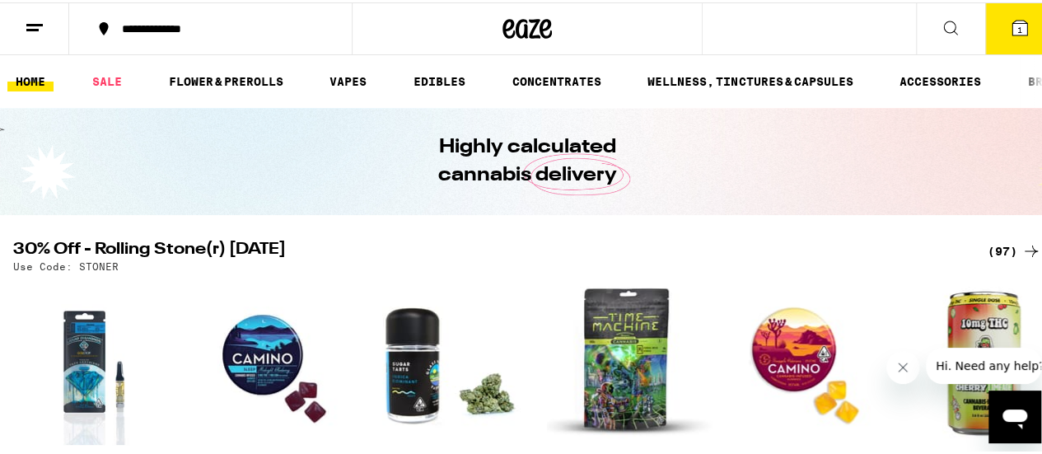
click at [170, 21] on div "**********" at bounding box center [219, 27] width 211 height 12
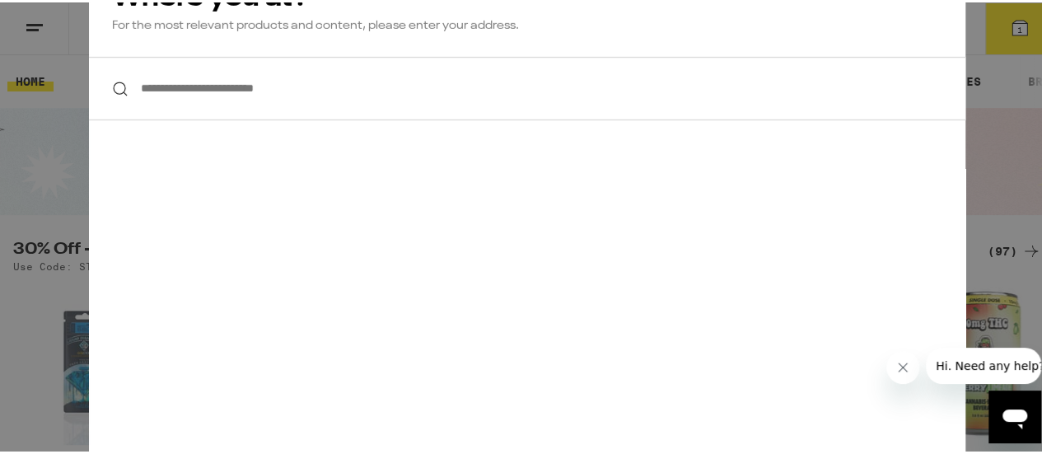
click at [36, 128] on div "**********" at bounding box center [527, 227] width 1054 height 454
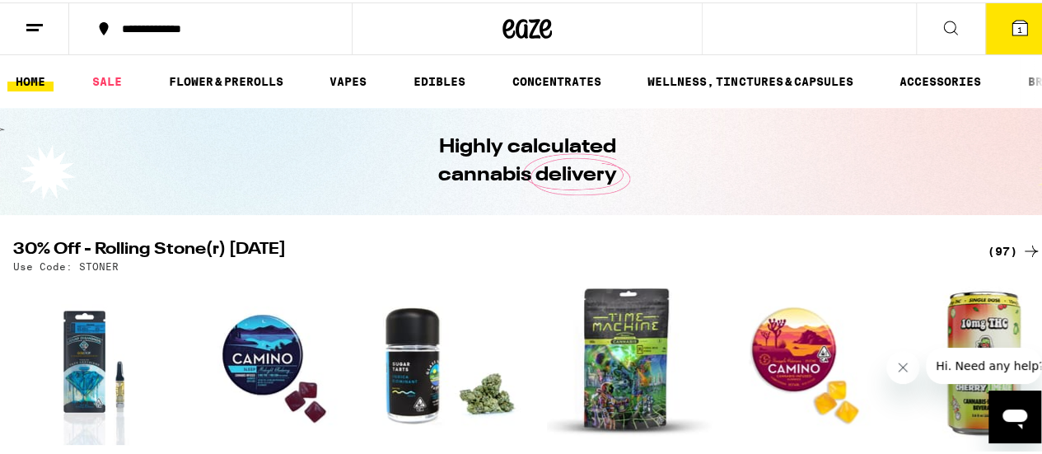
click at [30, 27] on line at bounding box center [32, 27] width 12 height 0
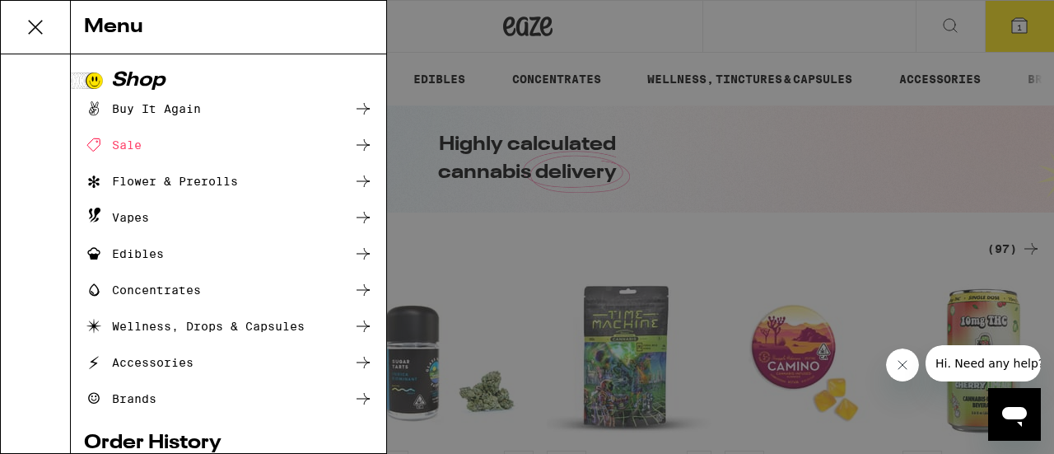
click at [33, 26] on icon at bounding box center [35, 27] width 13 height 13
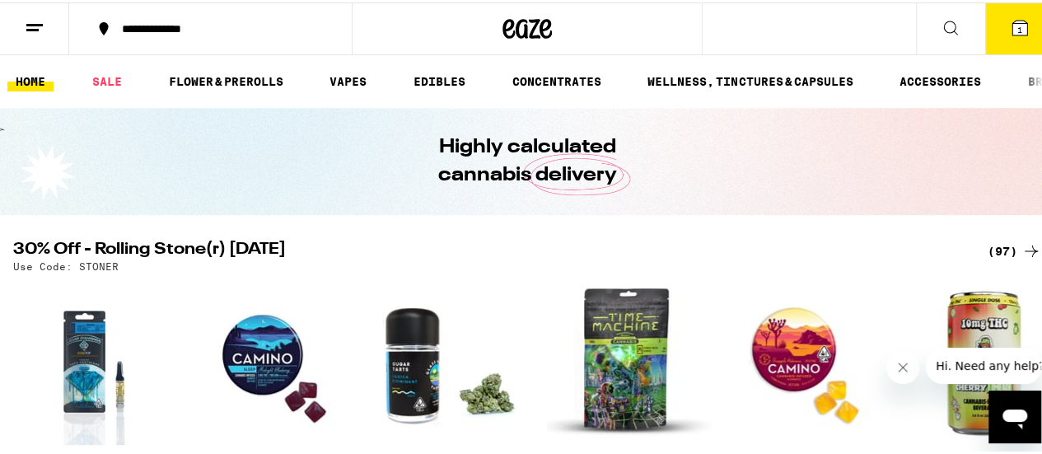
click at [42, 19] on icon at bounding box center [35, 26] width 20 height 20
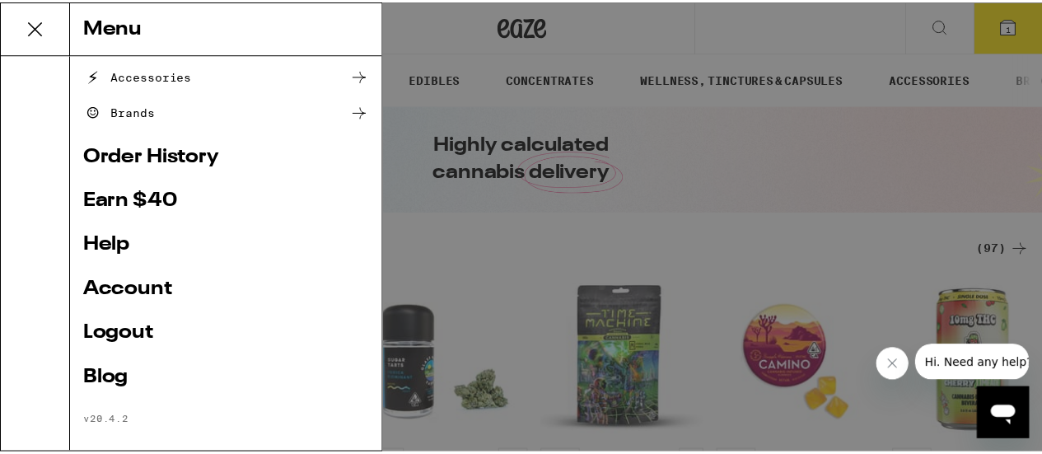
scroll to position [302, 0]
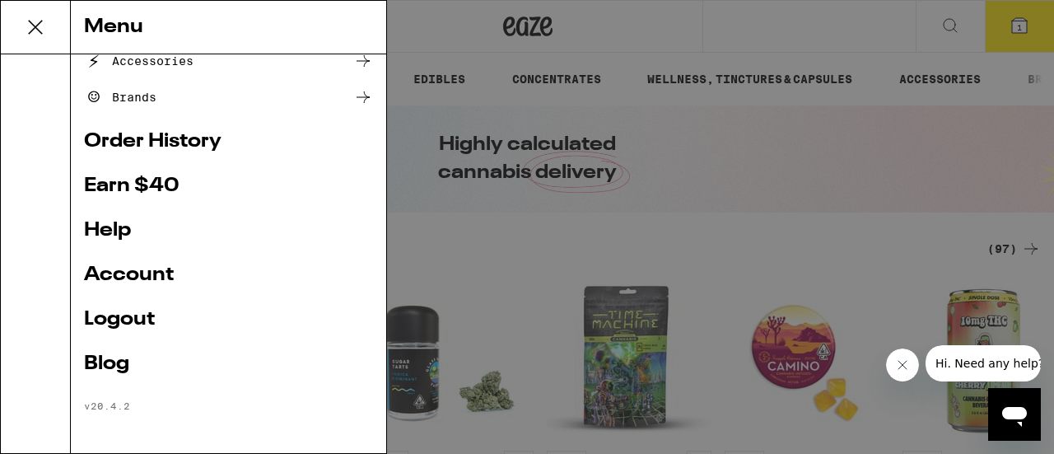
click at [170, 141] on link "Order History" at bounding box center [228, 142] width 289 height 20
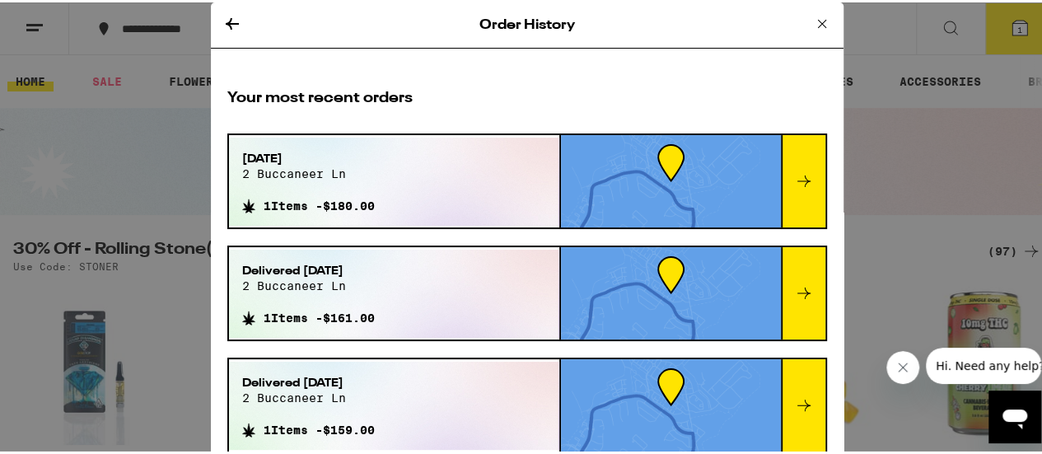
click at [789, 159] on div at bounding box center [803, 179] width 44 height 92
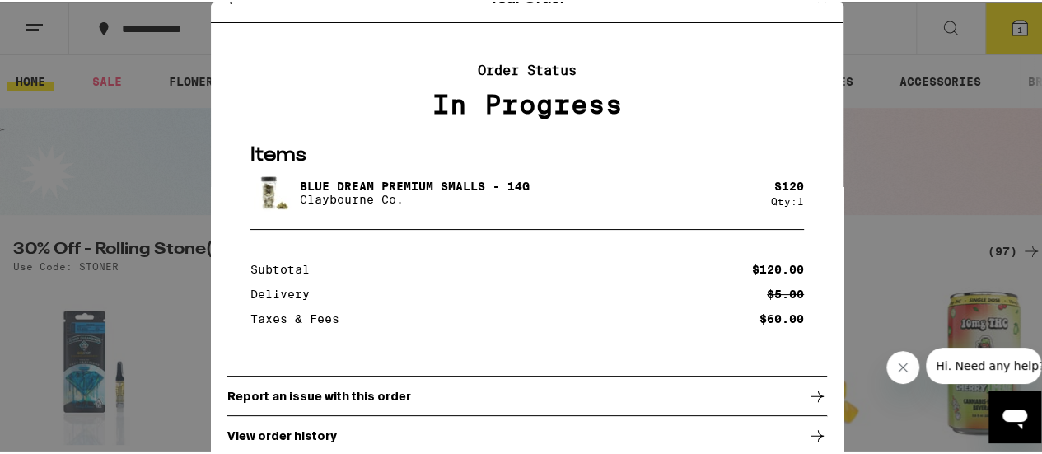
scroll to position [48, 0]
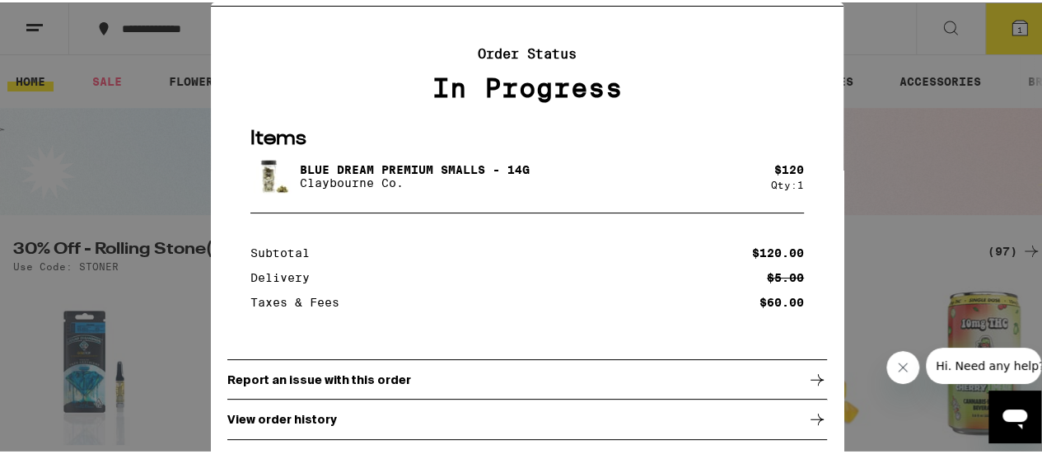
click at [597, 86] on div "In Progress" at bounding box center [527, 86] width 600 height 30
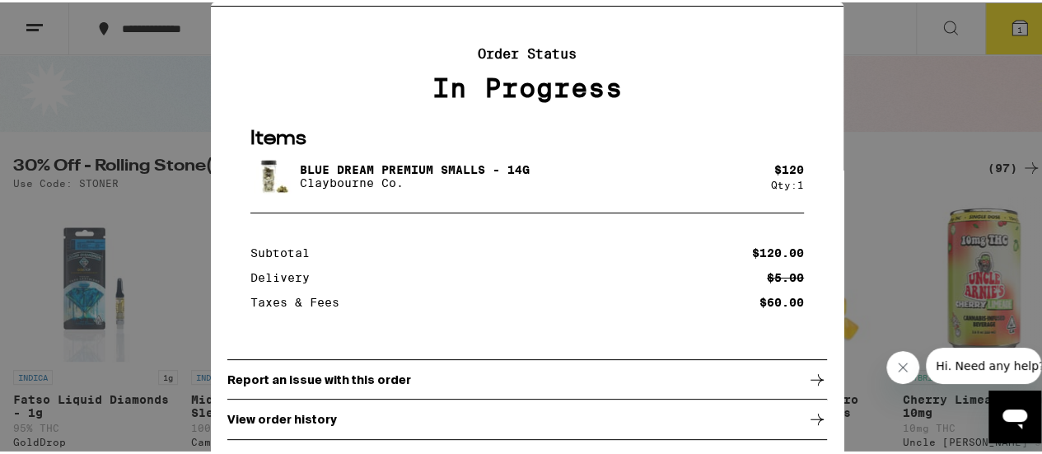
scroll to position [165, 0]
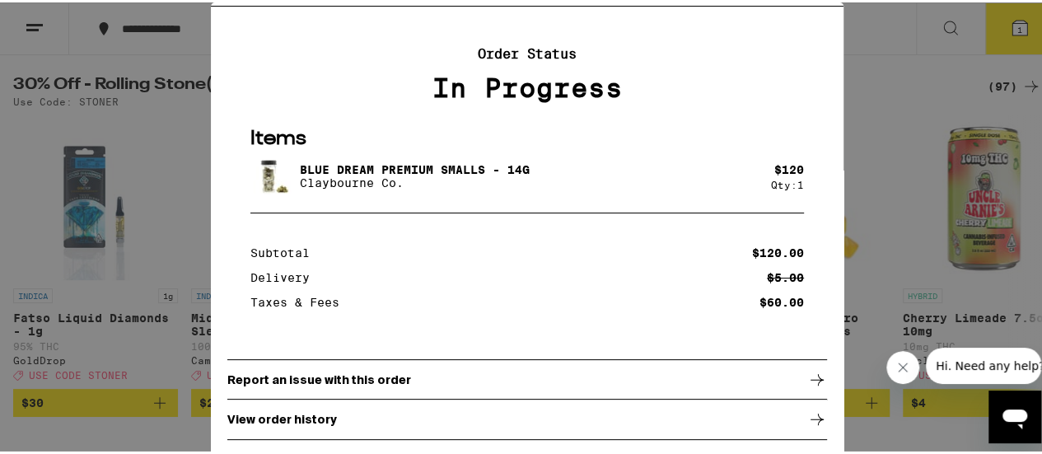
click at [263, 415] on p "View order history" at bounding box center [282, 416] width 110 height 13
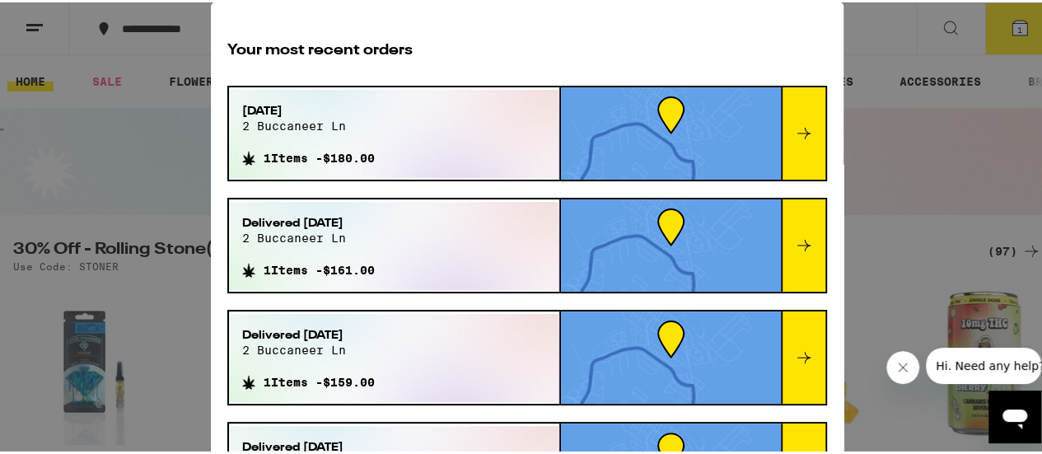
click at [784, 116] on div at bounding box center [803, 131] width 44 height 92
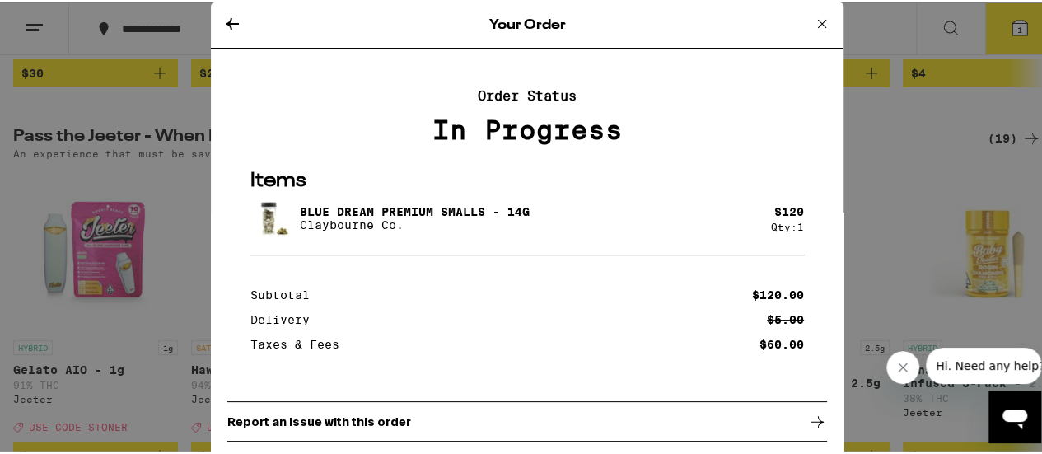
click at [533, 27] on div "Your Order" at bounding box center [527, 23] width 632 height 46
click at [818, 21] on icon at bounding box center [822, 21] width 8 height 8
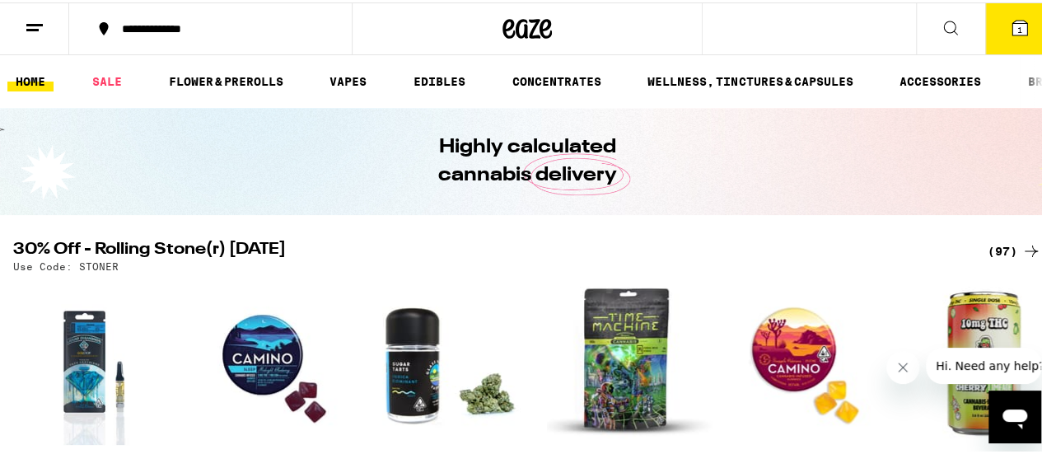
click at [23, 23] on button at bounding box center [34, 27] width 69 height 52
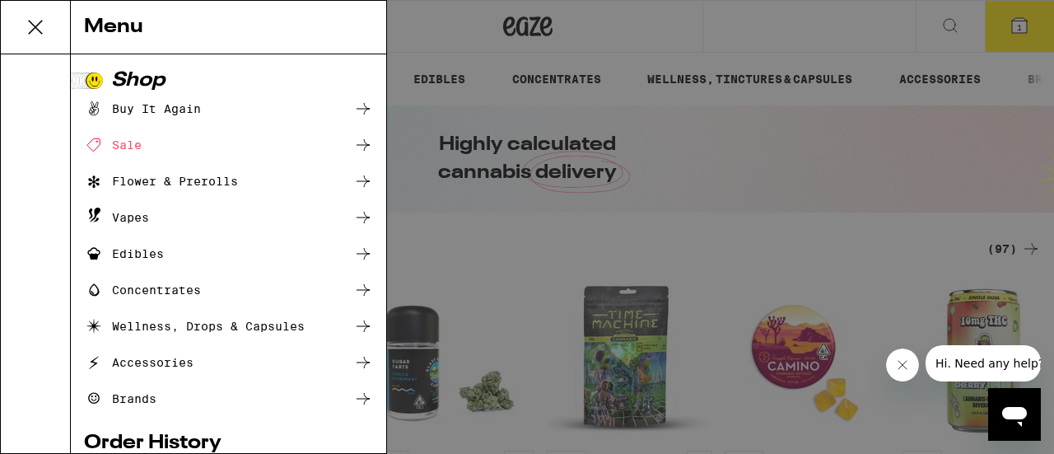
click at [35, 25] on icon at bounding box center [35, 27] width 33 height 33
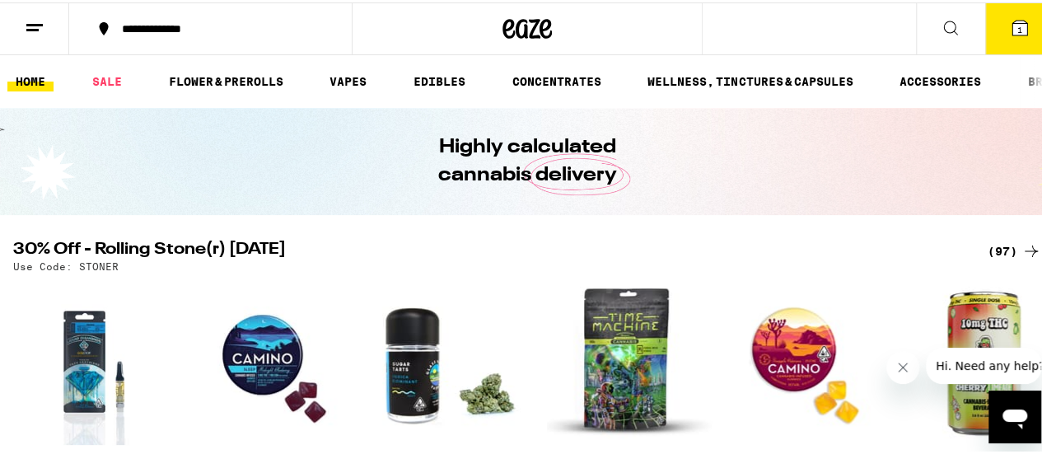
click at [779, 26] on div "**********" at bounding box center [527, 26] width 1054 height 53
click at [824, 36] on div "**********" at bounding box center [527, 26] width 1054 height 53
click at [941, 26] on icon at bounding box center [951, 26] width 20 height 20
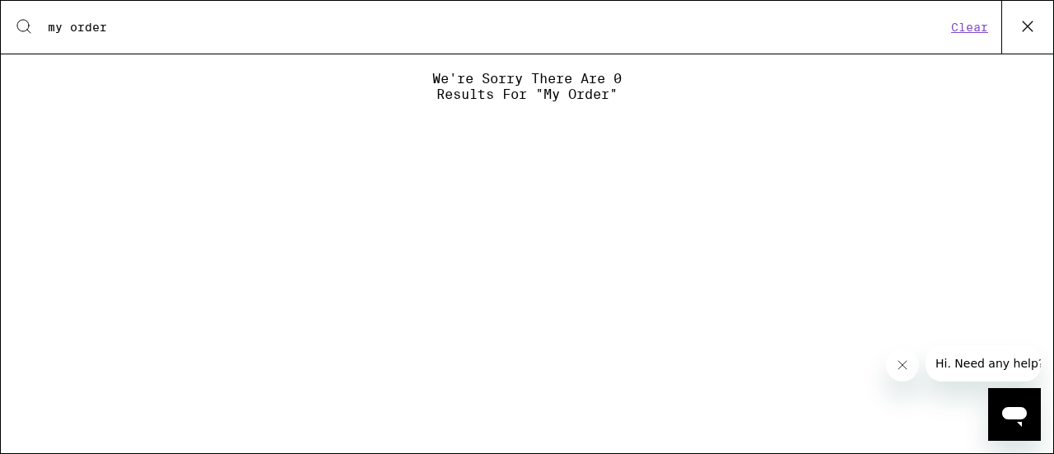
type input "my order"
click at [977, 29] on button "Clear" at bounding box center [969, 27] width 47 height 15
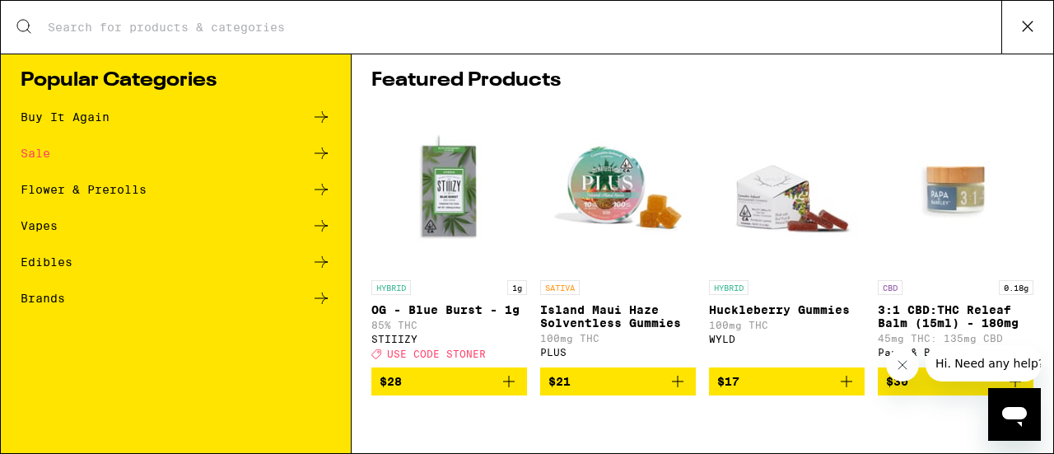
click at [1034, 21] on icon at bounding box center [1027, 26] width 25 height 25
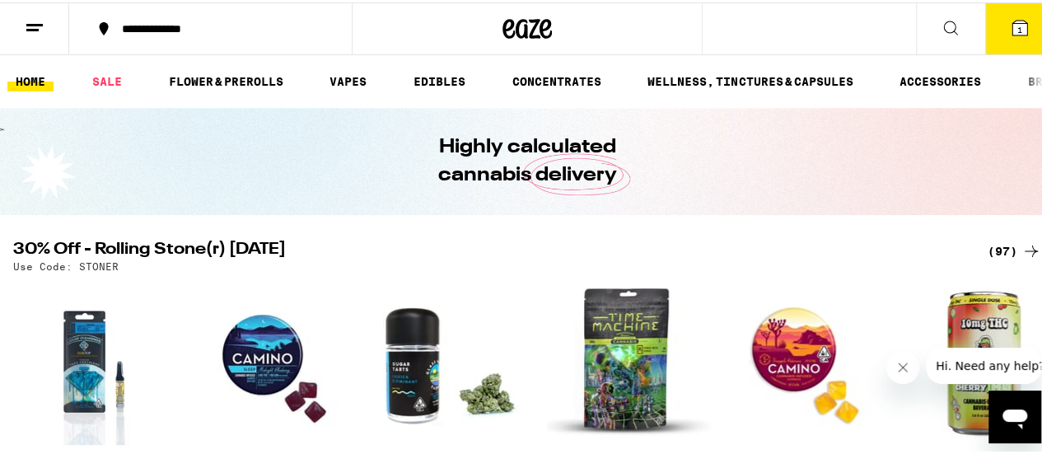
click at [21, 27] on button at bounding box center [34, 27] width 69 height 52
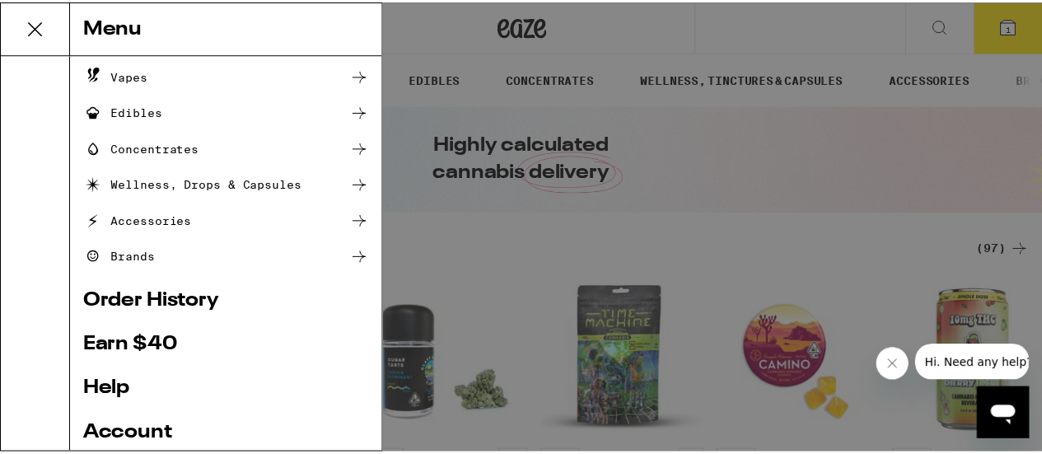
scroll to position [165, 0]
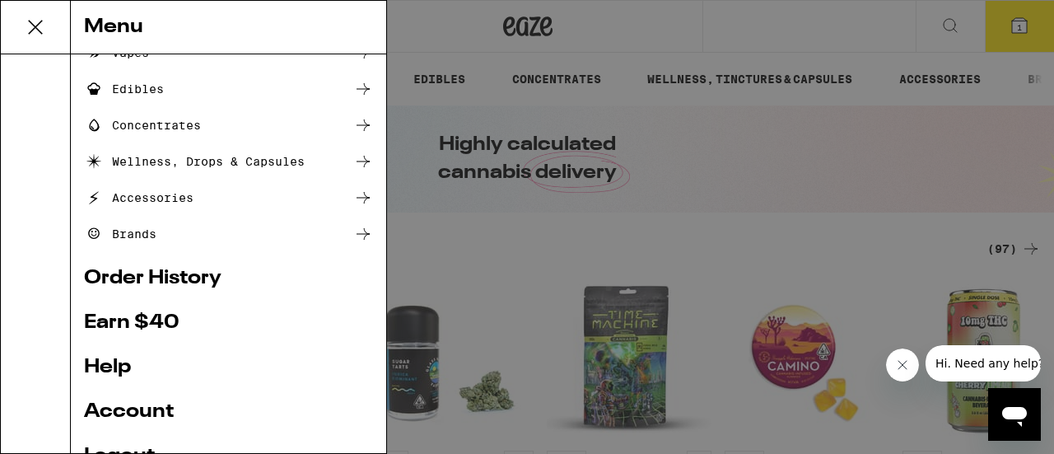
click at [208, 280] on link "Order History" at bounding box center [228, 278] width 289 height 20
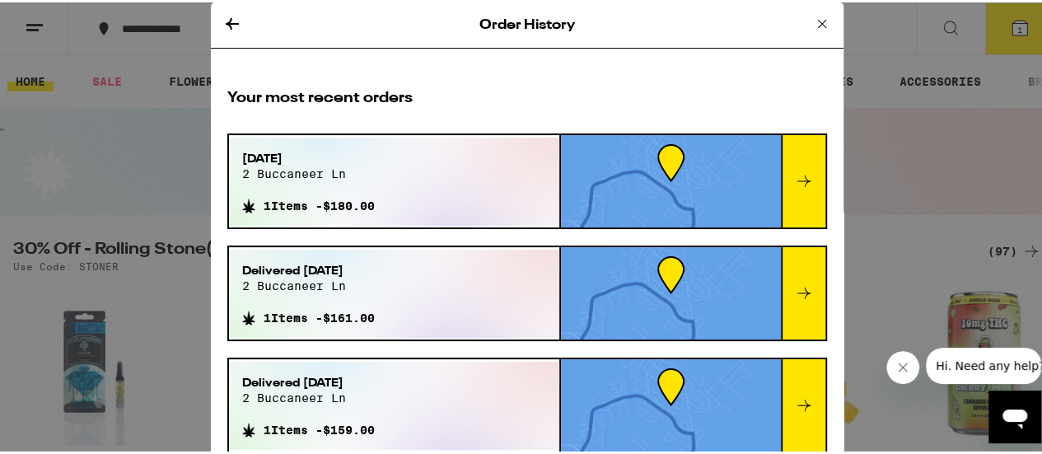
click at [446, 194] on div "Sep 20, 2025 2 buccaneer ln 1 Items - $180.00" at bounding box center [394, 179] width 330 height 88
click at [669, 189] on div at bounding box center [671, 179] width 220 height 92
click at [794, 174] on icon at bounding box center [804, 179] width 20 height 20
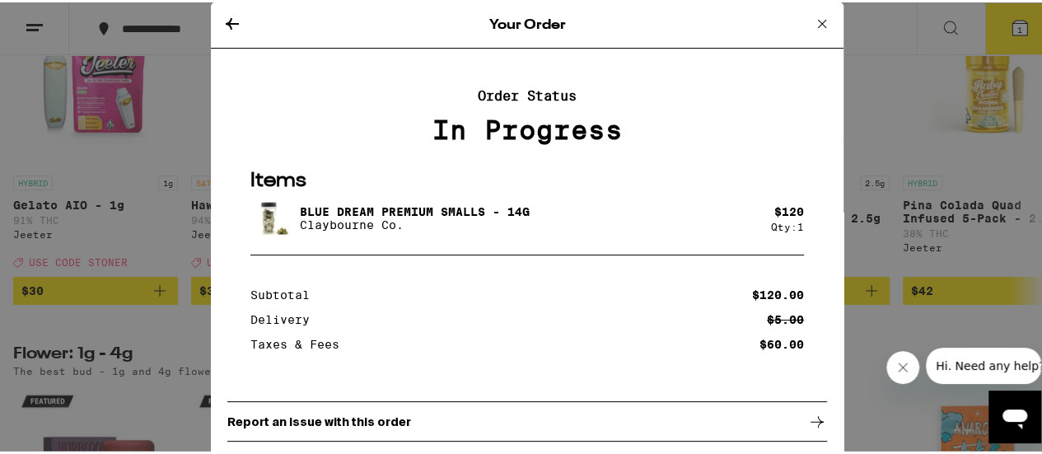
click at [818, 24] on icon at bounding box center [822, 21] width 8 height 8
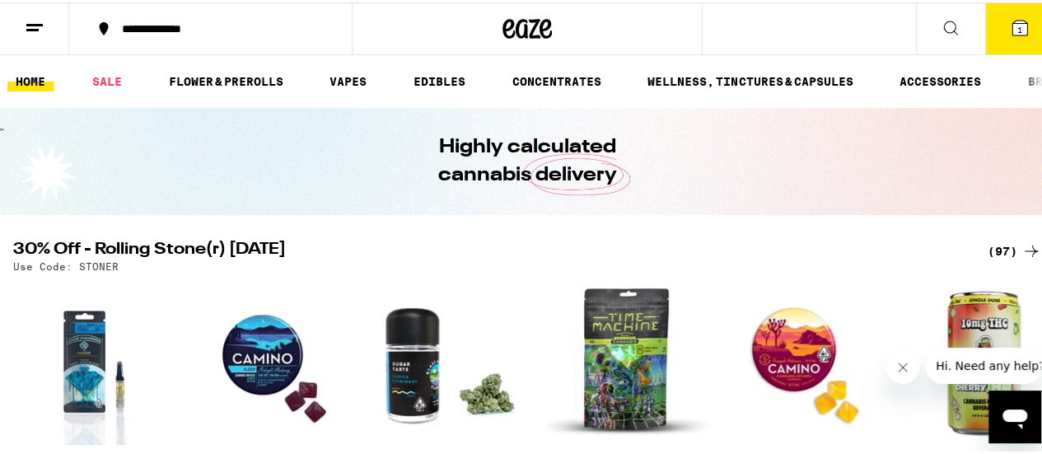
click at [988, 24] on button "1" at bounding box center [1019, 26] width 69 height 51
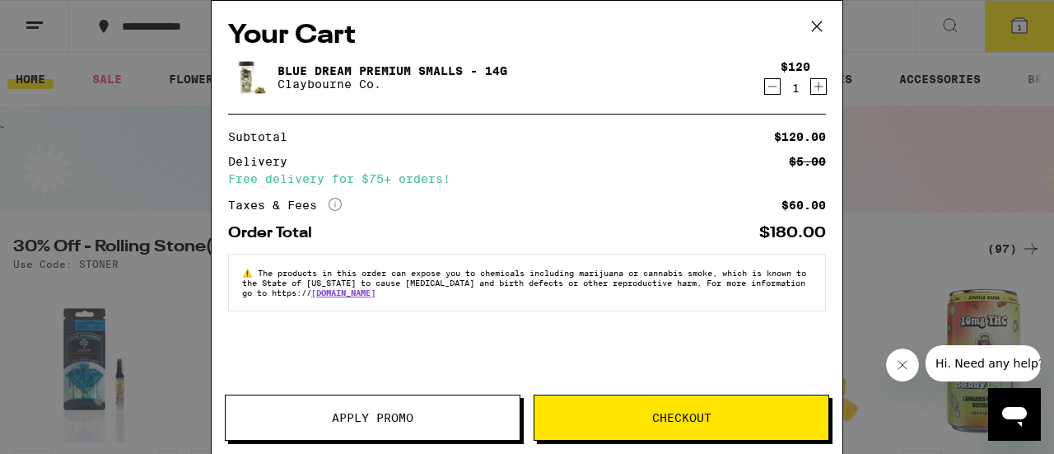
click at [816, 22] on icon at bounding box center [817, 26] width 25 height 25
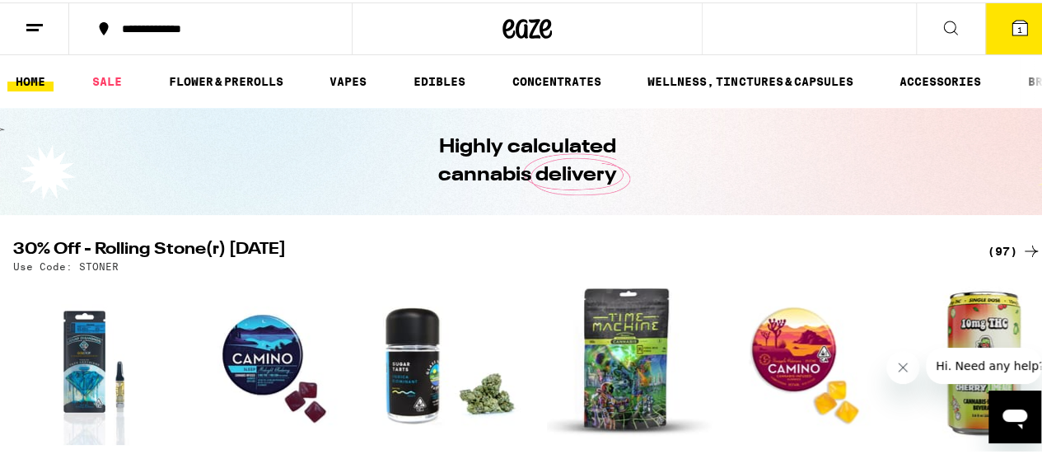
click at [31, 29] on icon at bounding box center [35, 26] width 20 height 20
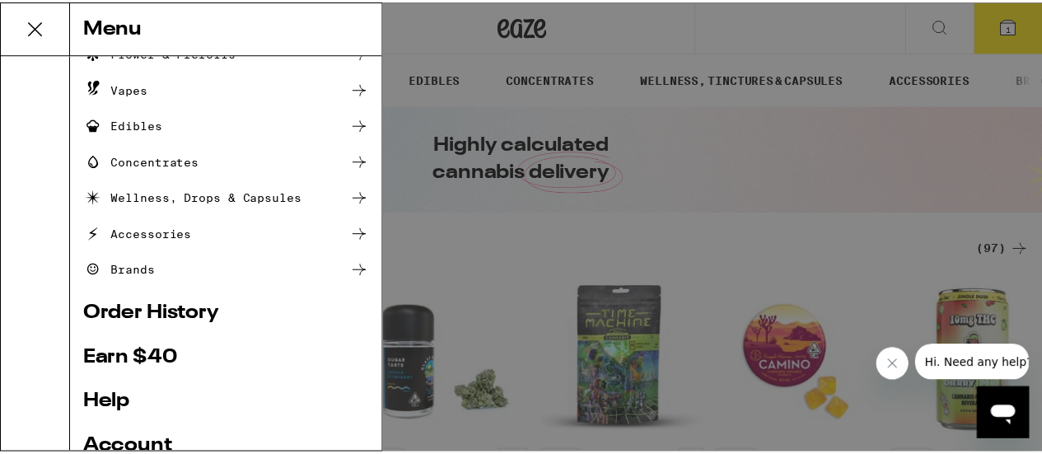
scroll to position [302, 0]
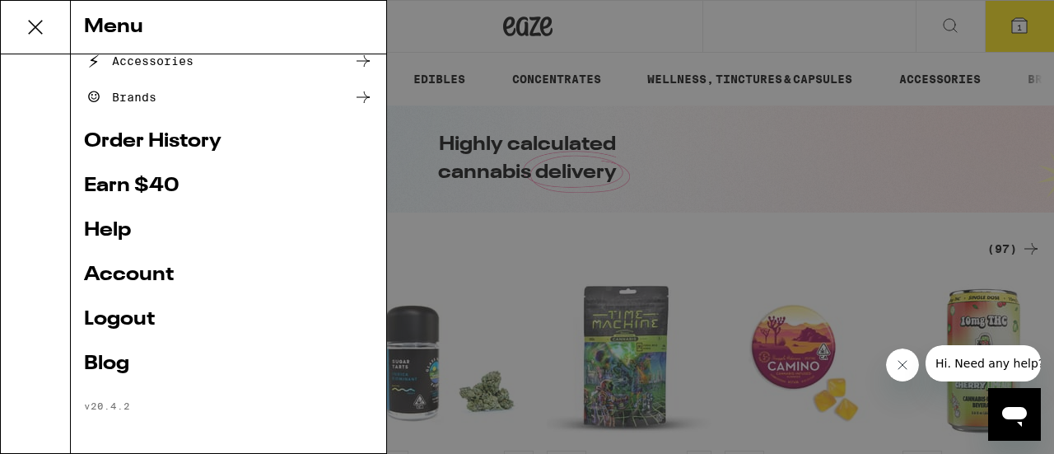
click at [183, 141] on link "Order History" at bounding box center [228, 142] width 289 height 20
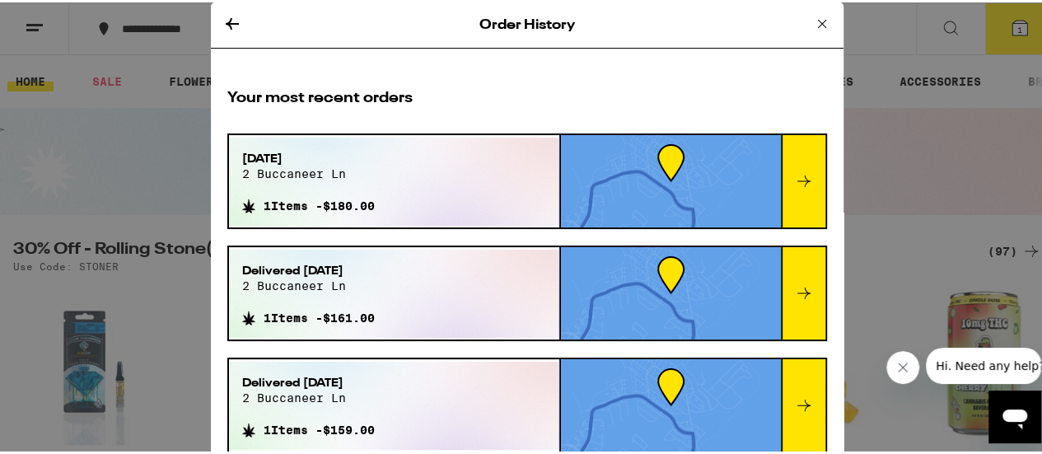
click at [785, 165] on div at bounding box center [803, 179] width 44 height 92
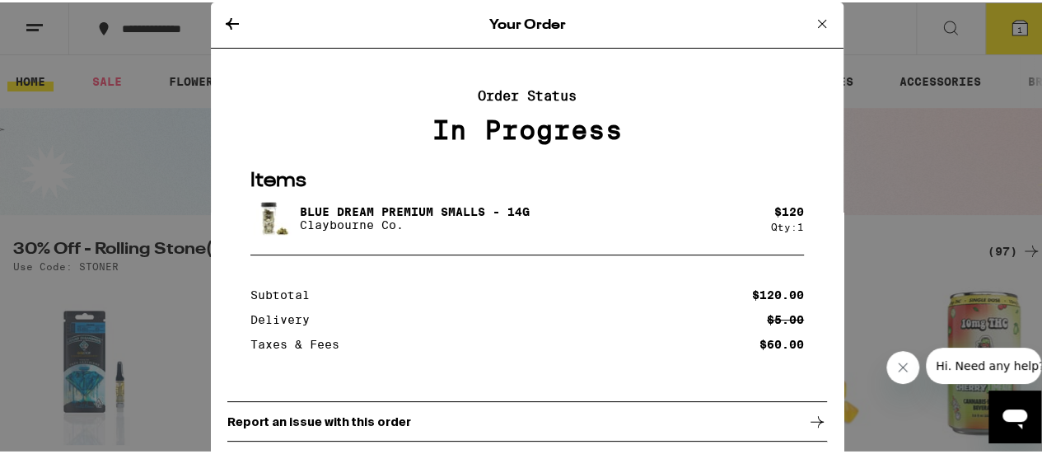
click at [812, 21] on icon at bounding box center [822, 22] width 20 height 20
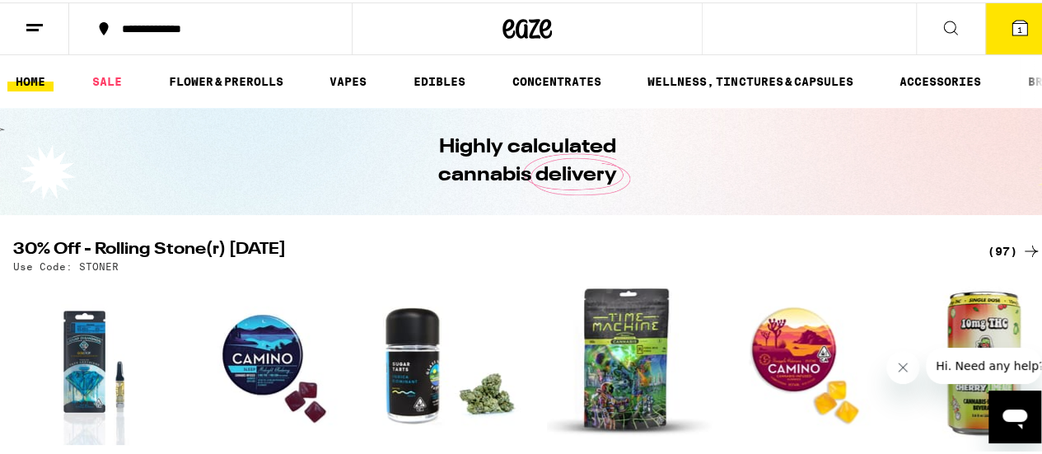
click at [28, 27] on line at bounding box center [32, 27] width 12 height 0
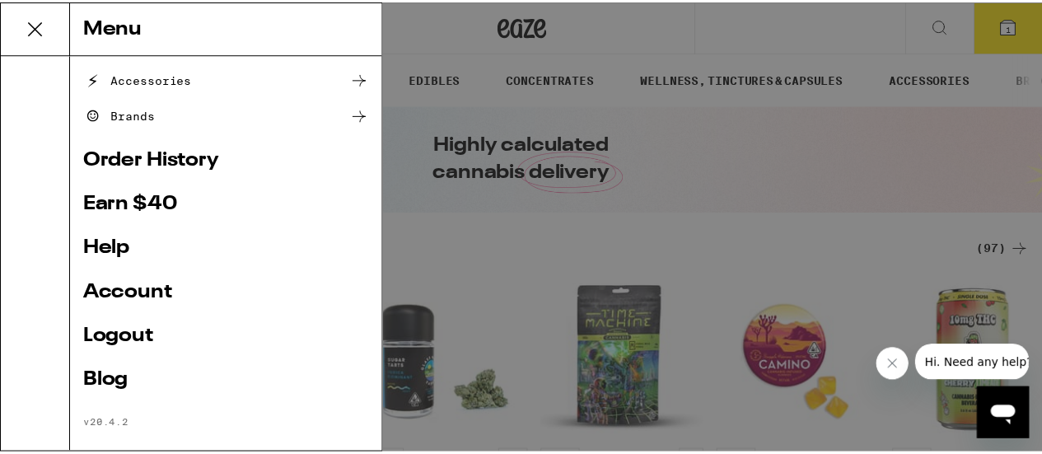
scroll to position [302, 0]
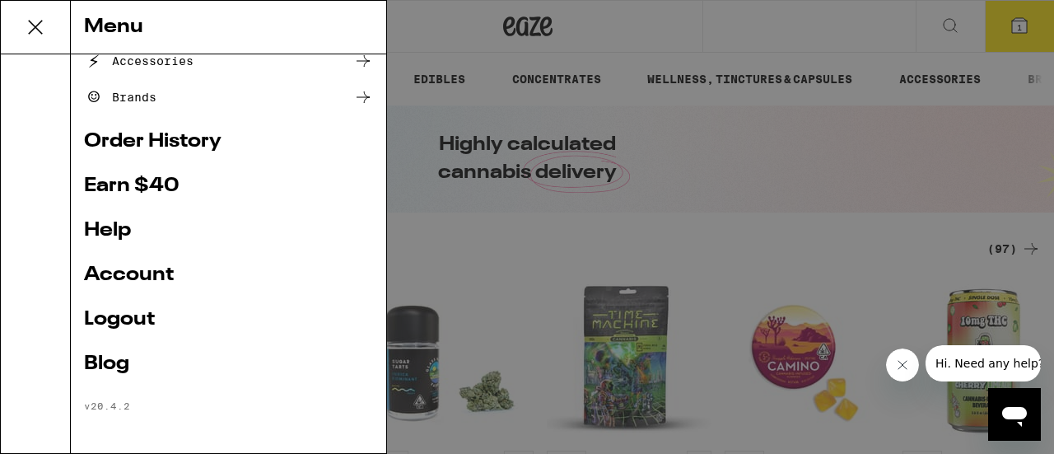
click at [123, 317] on link "Logout" at bounding box center [228, 320] width 289 height 20
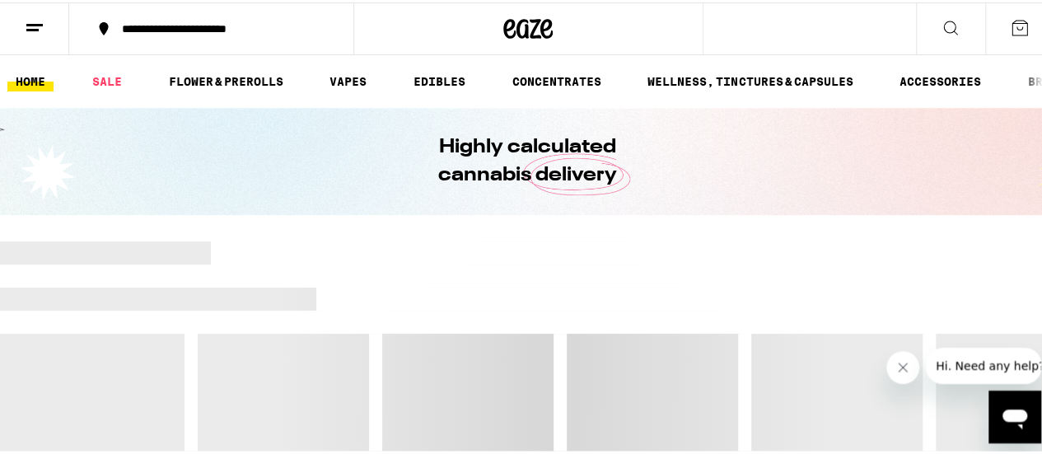
scroll to position [191, 0]
